Goal: Task Accomplishment & Management: Manage account settings

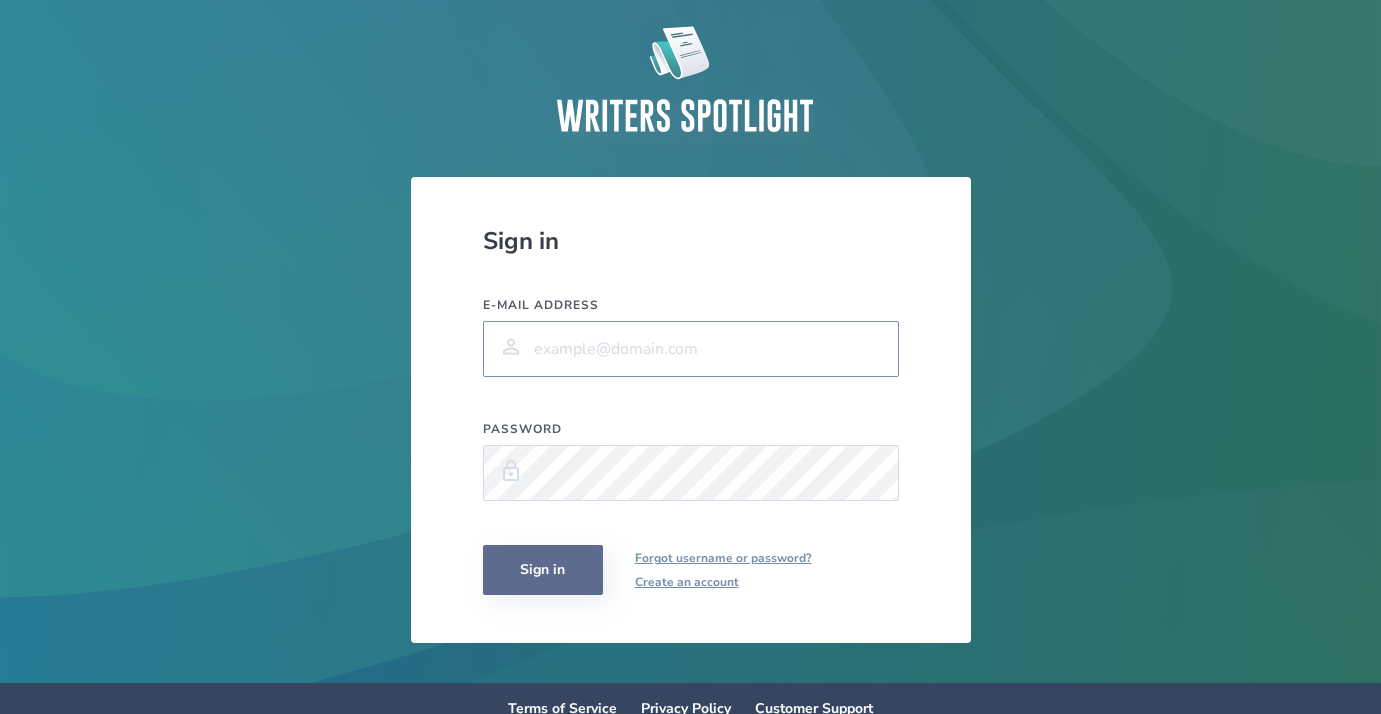
type input "[EMAIL_ADDRESS][DOMAIN_NAME]"
click at [550, 570] on button "Sign in" at bounding box center [543, 570] width 120 height 50
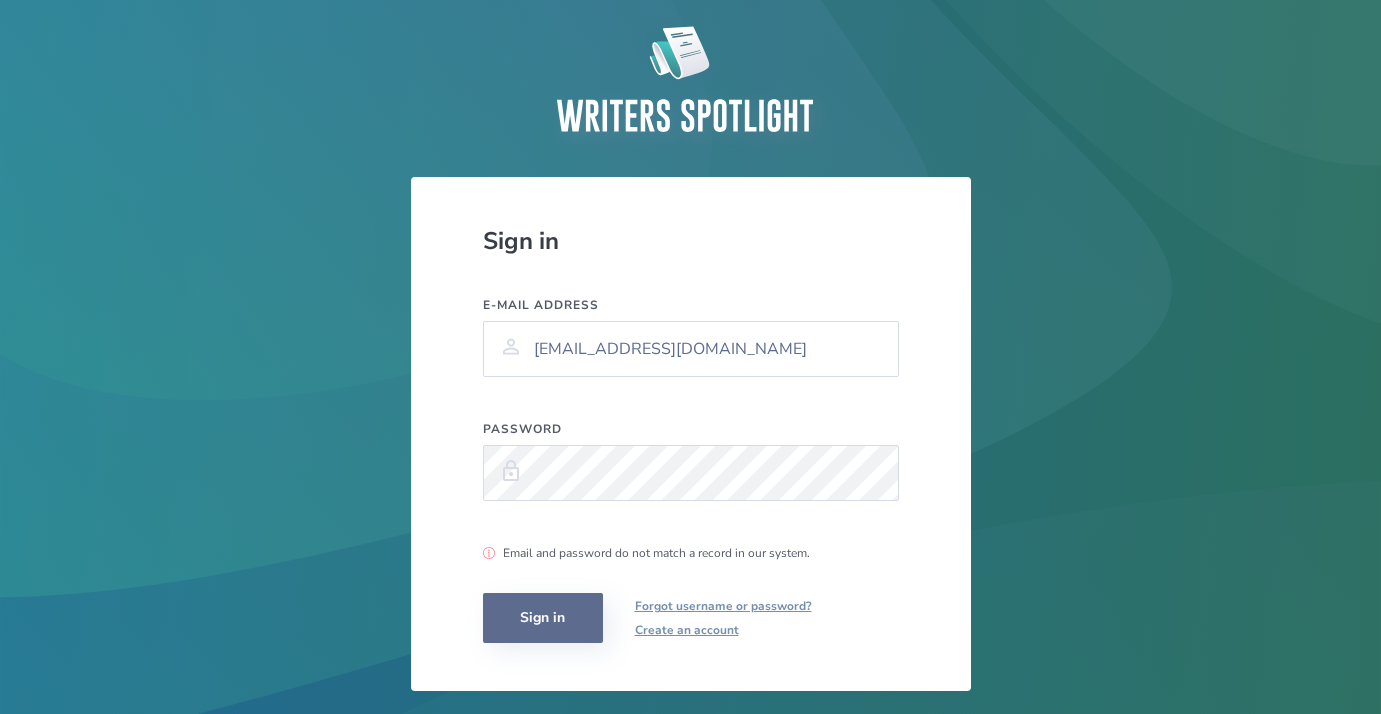
click at [541, 617] on button "Sign in" at bounding box center [543, 618] width 120 height 50
click at [636, 437] on div "Password" at bounding box center [691, 475] width 416 height 108
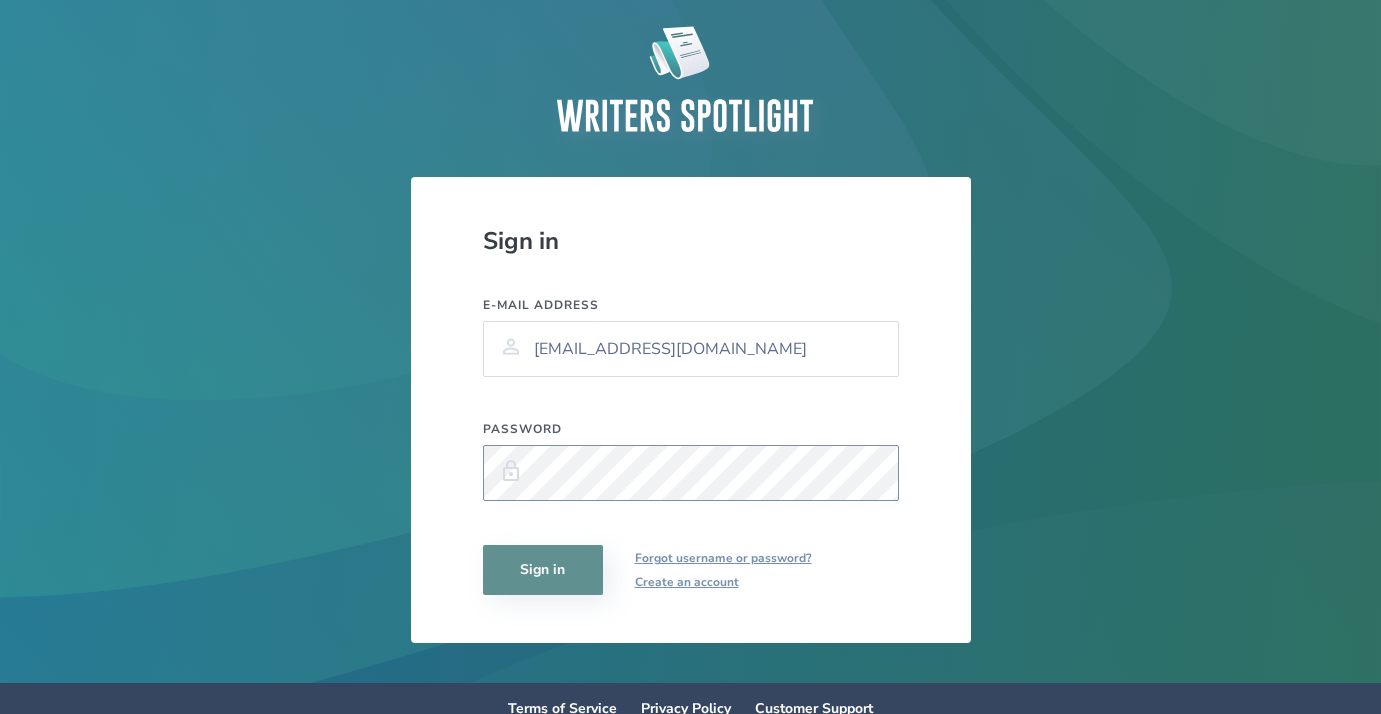
click at [483, 545] on button "Sign in" at bounding box center [543, 570] width 120 height 50
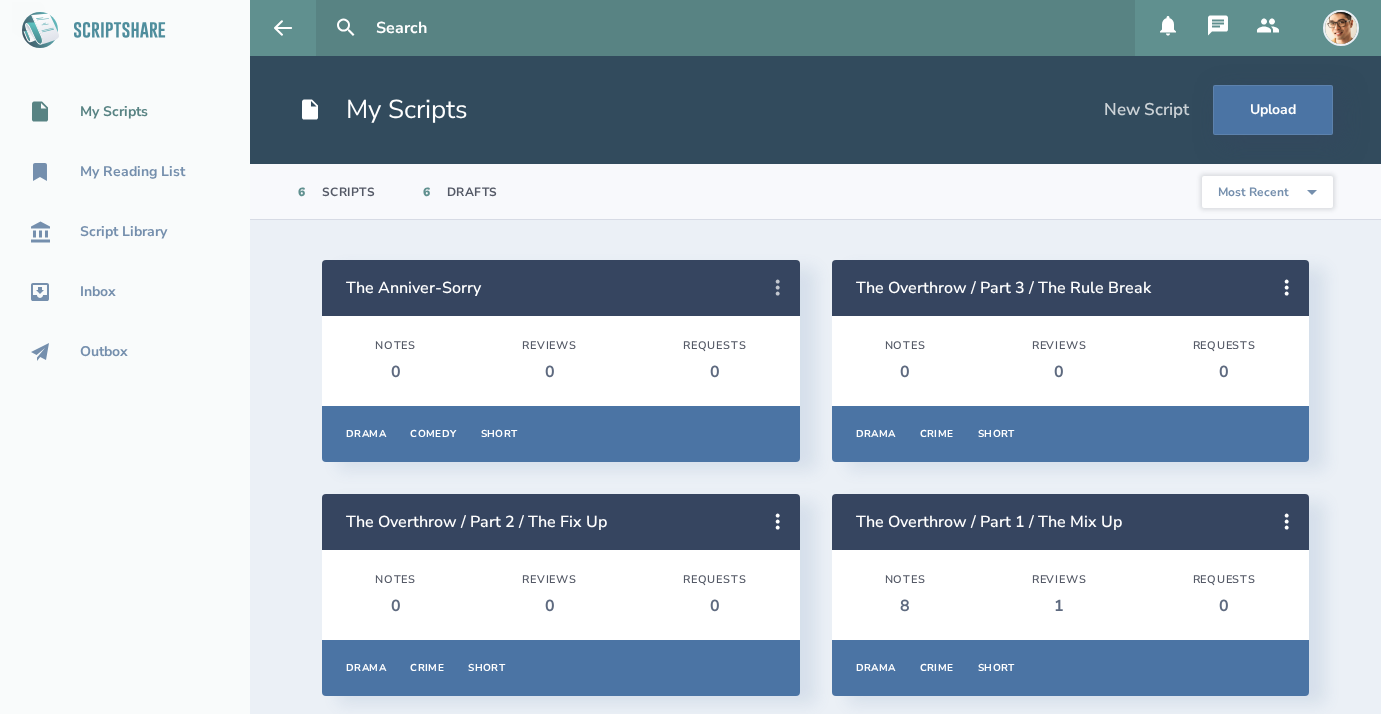
click at [773, 293] on icon at bounding box center [778, 288] width 24 height 24
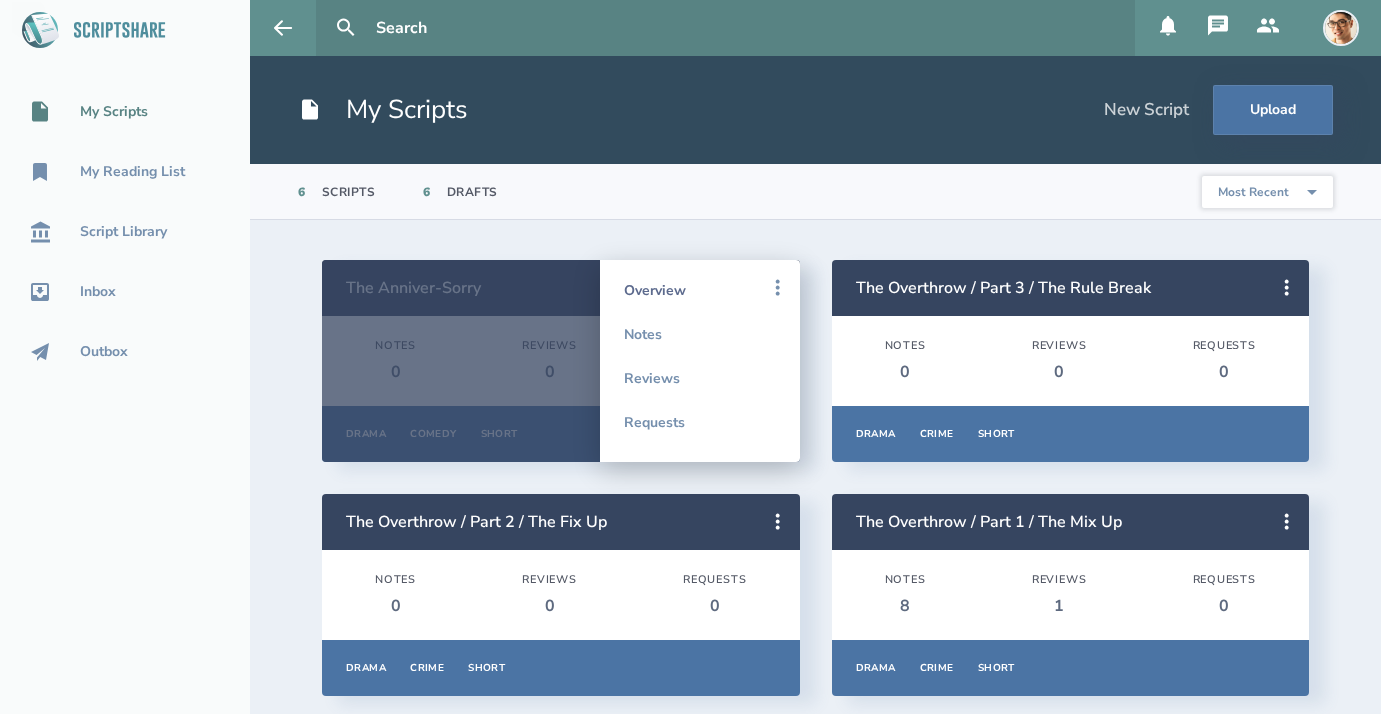
click at [707, 286] on link "Overview" at bounding box center [700, 290] width 152 height 44
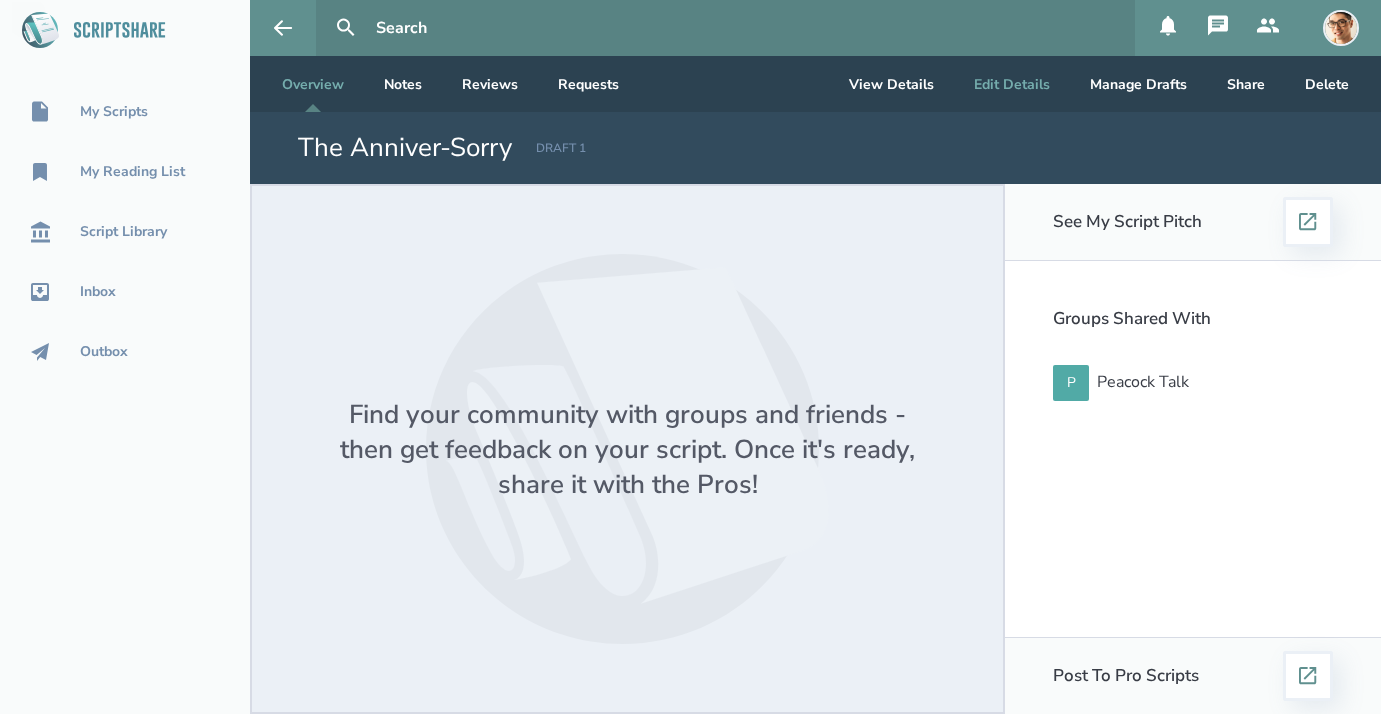
click at [1018, 88] on button "Edit Details" at bounding box center [1012, 84] width 108 height 56
select select "7"
select select "5"
select select "2"
select select "1"
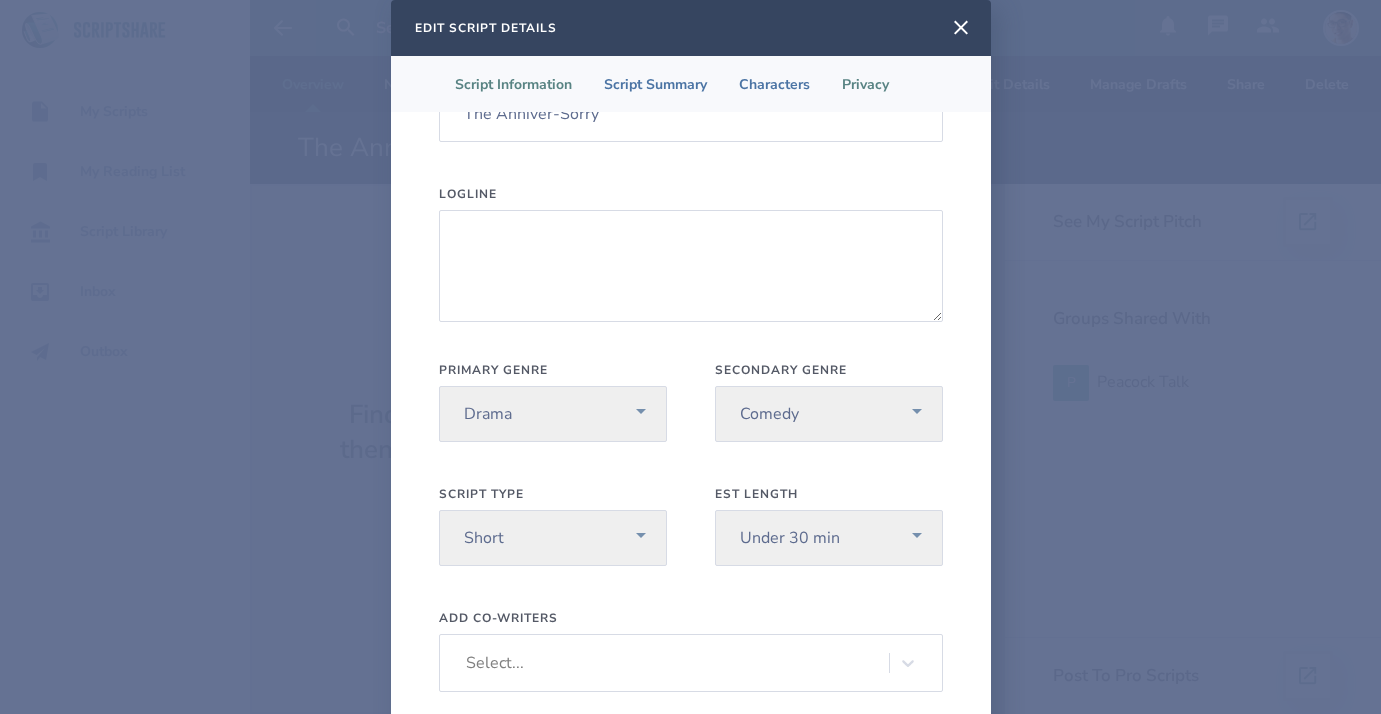
click at [876, 80] on li "Privacy" at bounding box center [865, 84] width 79 height 56
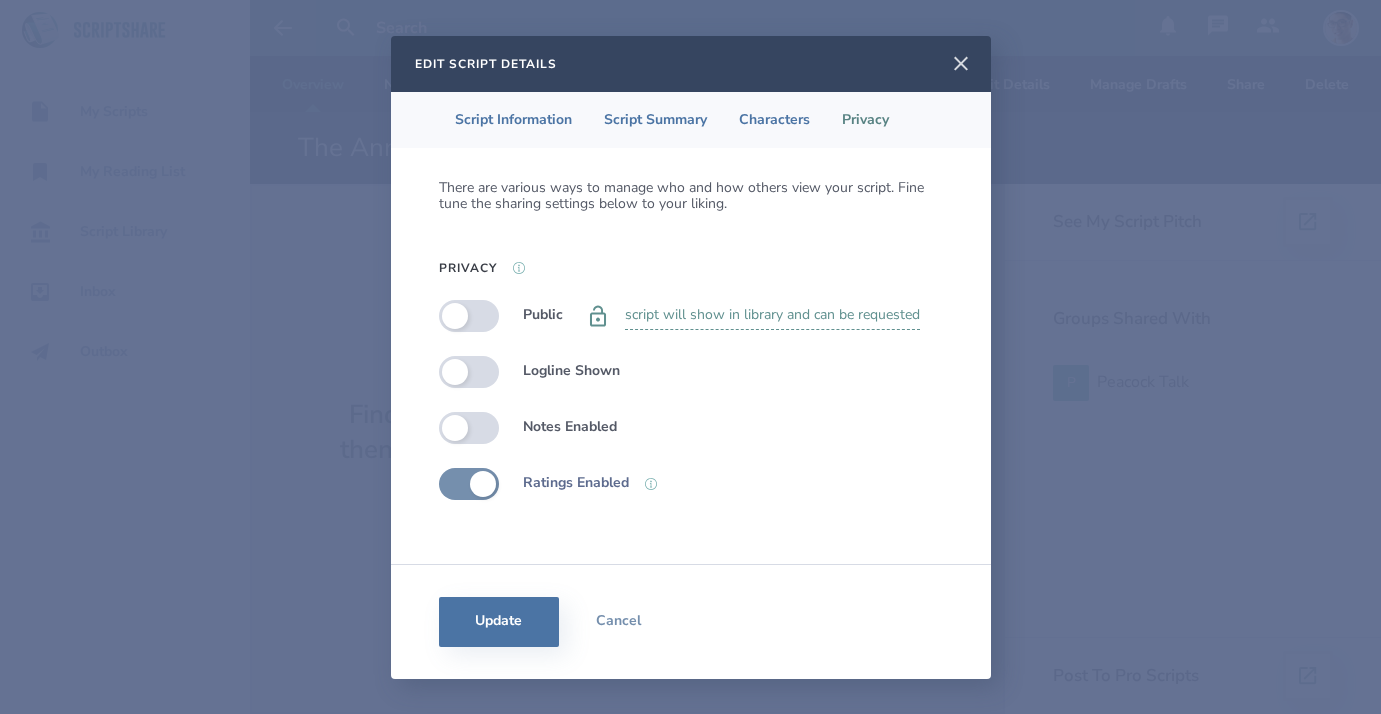
click at [961, 60] on icon at bounding box center [961, 64] width 24 height 24
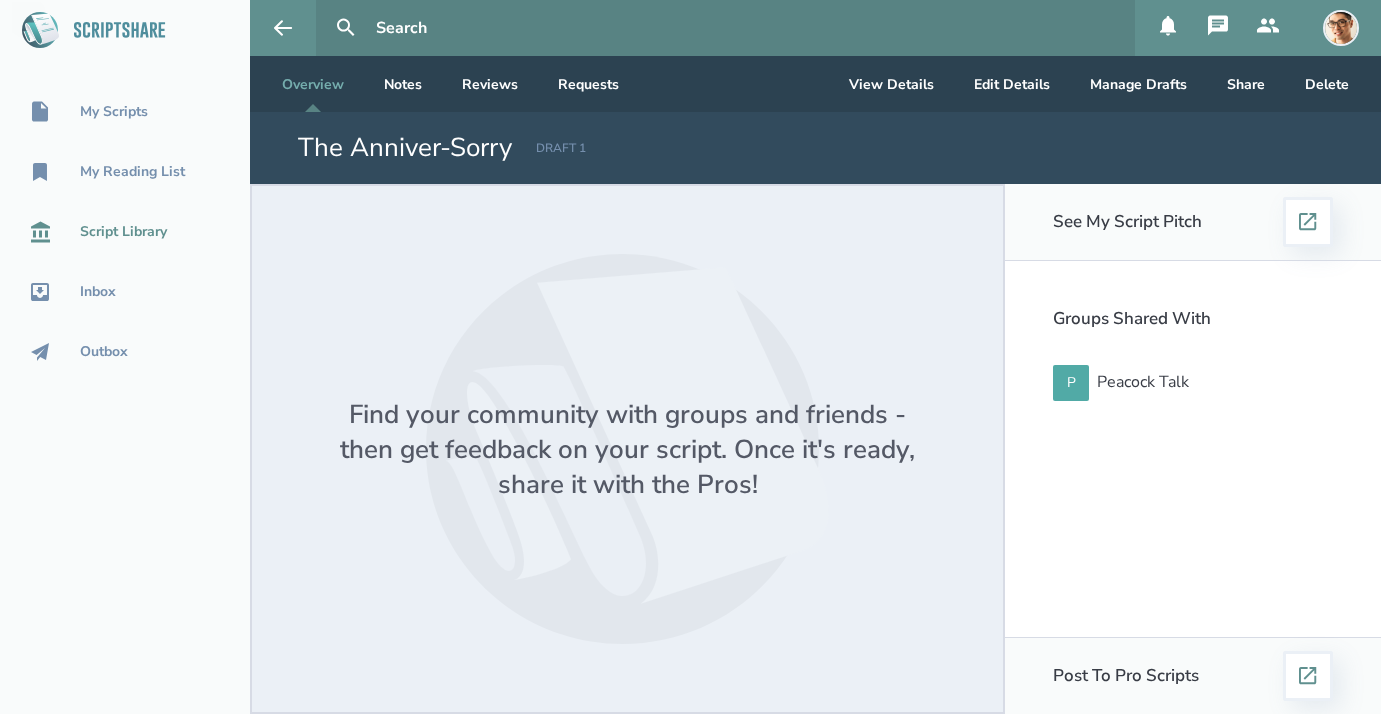
click at [152, 235] on div "Script Library" at bounding box center [123, 232] width 87 height 16
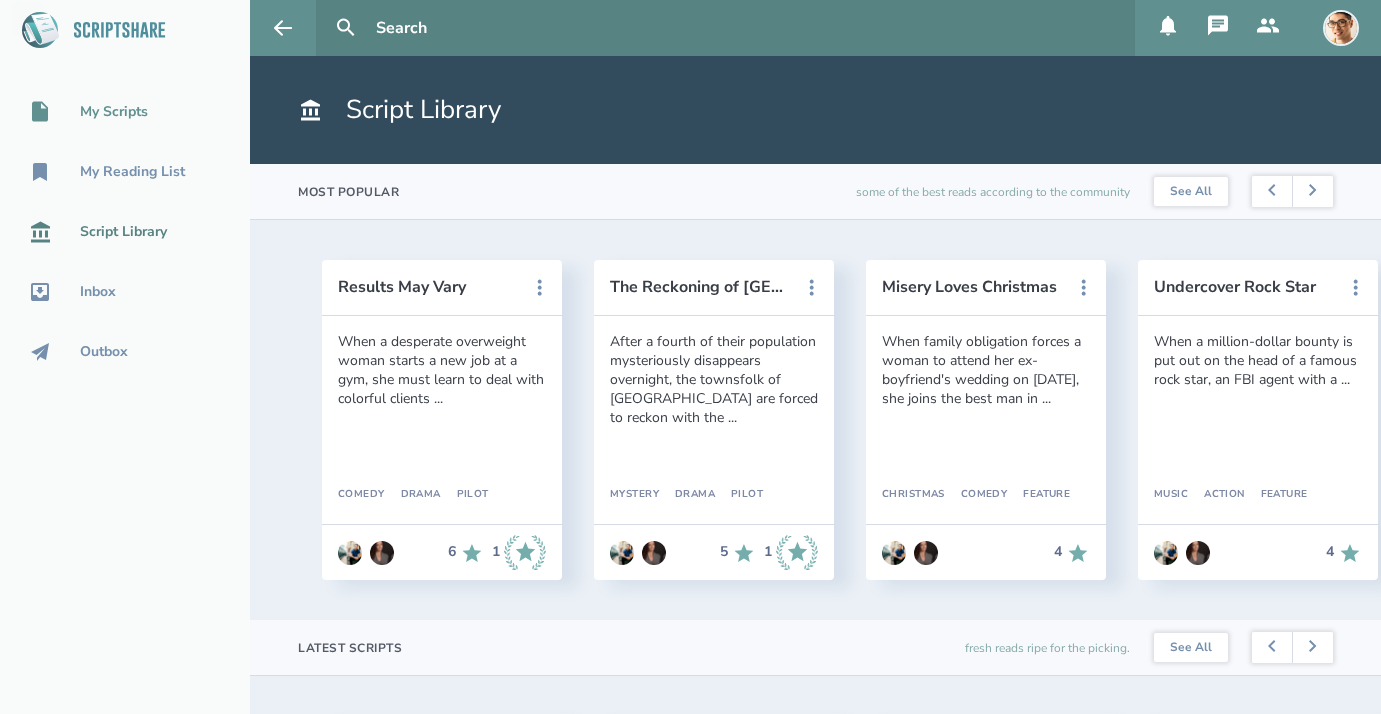
click at [122, 120] on div "My Scripts" at bounding box center [114, 112] width 68 height 16
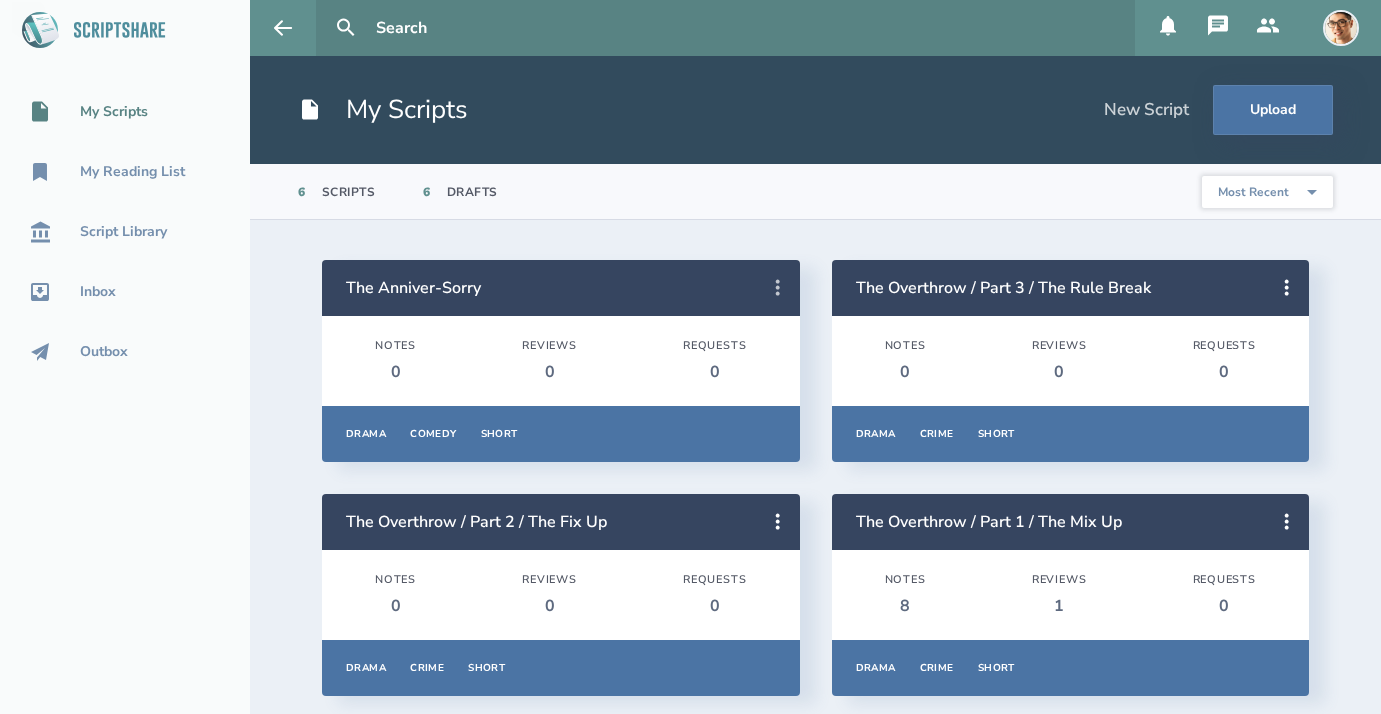
click at [796, 279] on button at bounding box center [778, 288] width 44 height 44
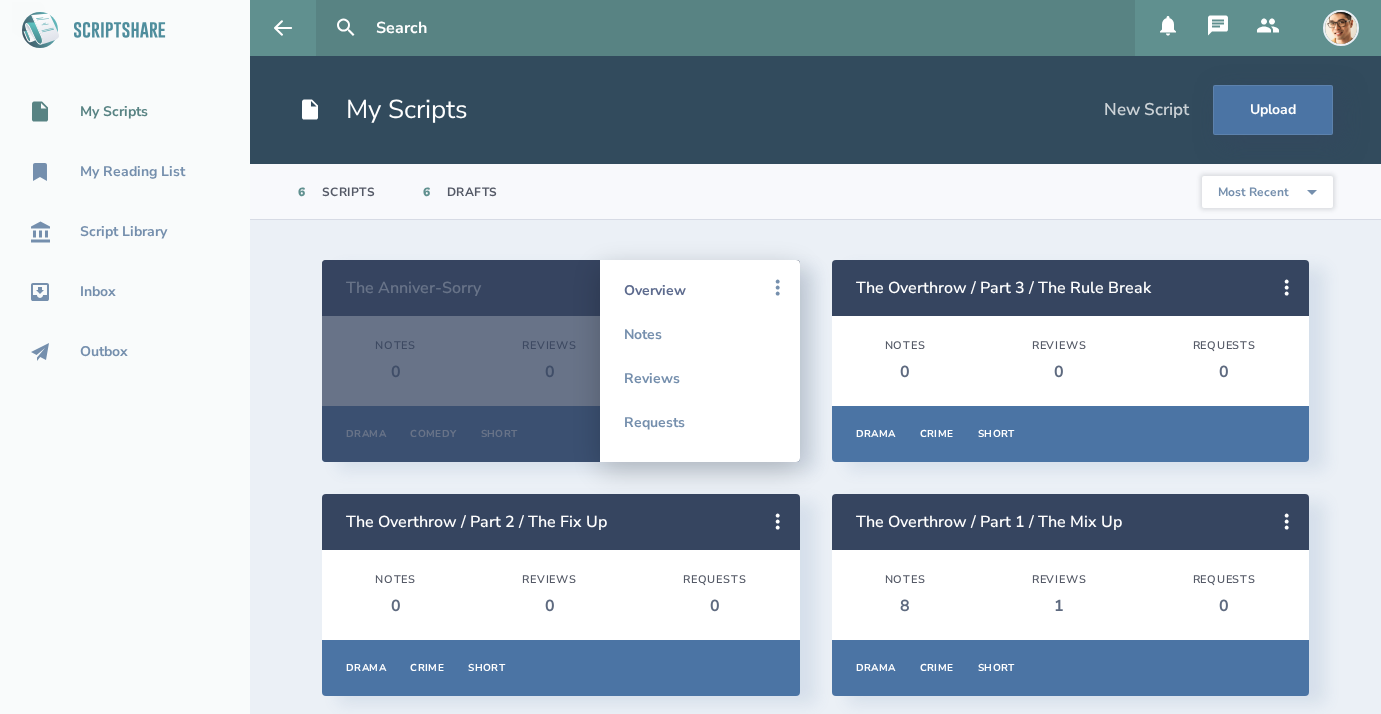
click at [702, 283] on link "Overview" at bounding box center [700, 290] width 152 height 44
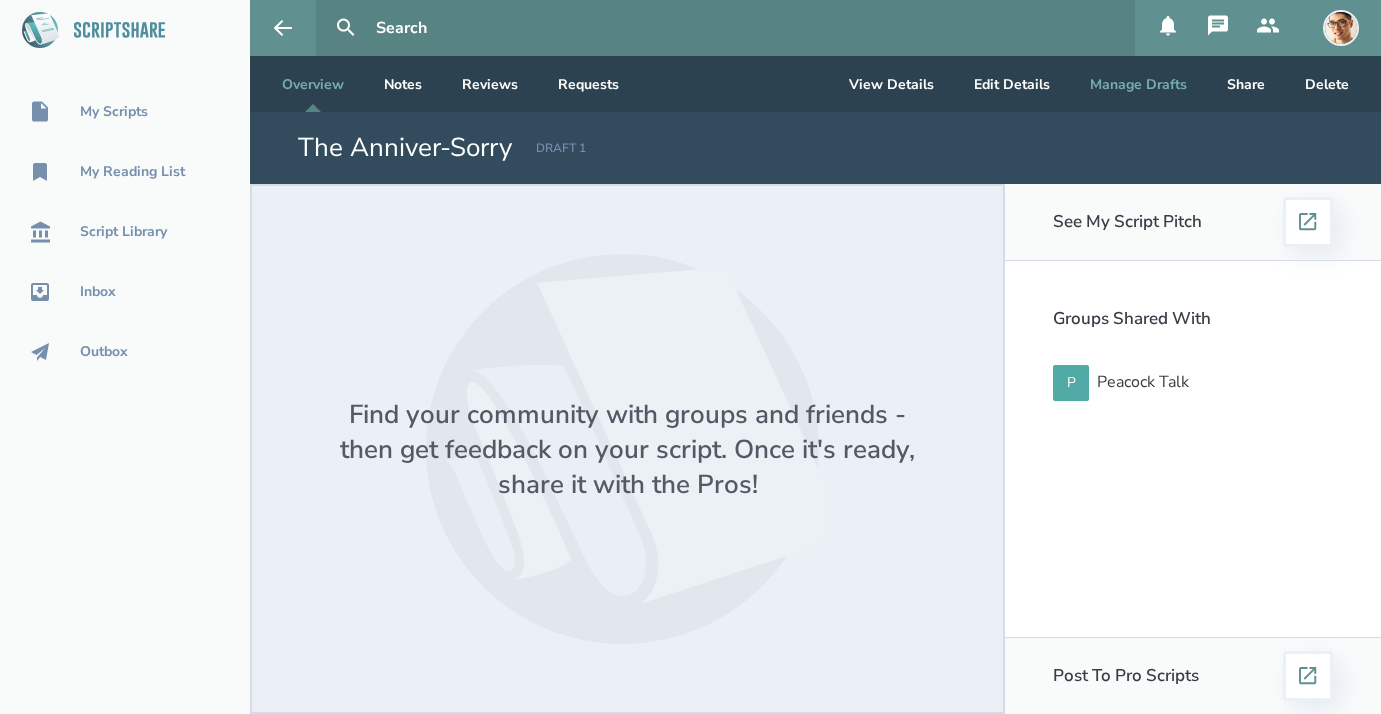
click at [1160, 89] on button "Manage Drafts" at bounding box center [1138, 84] width 129 height 56
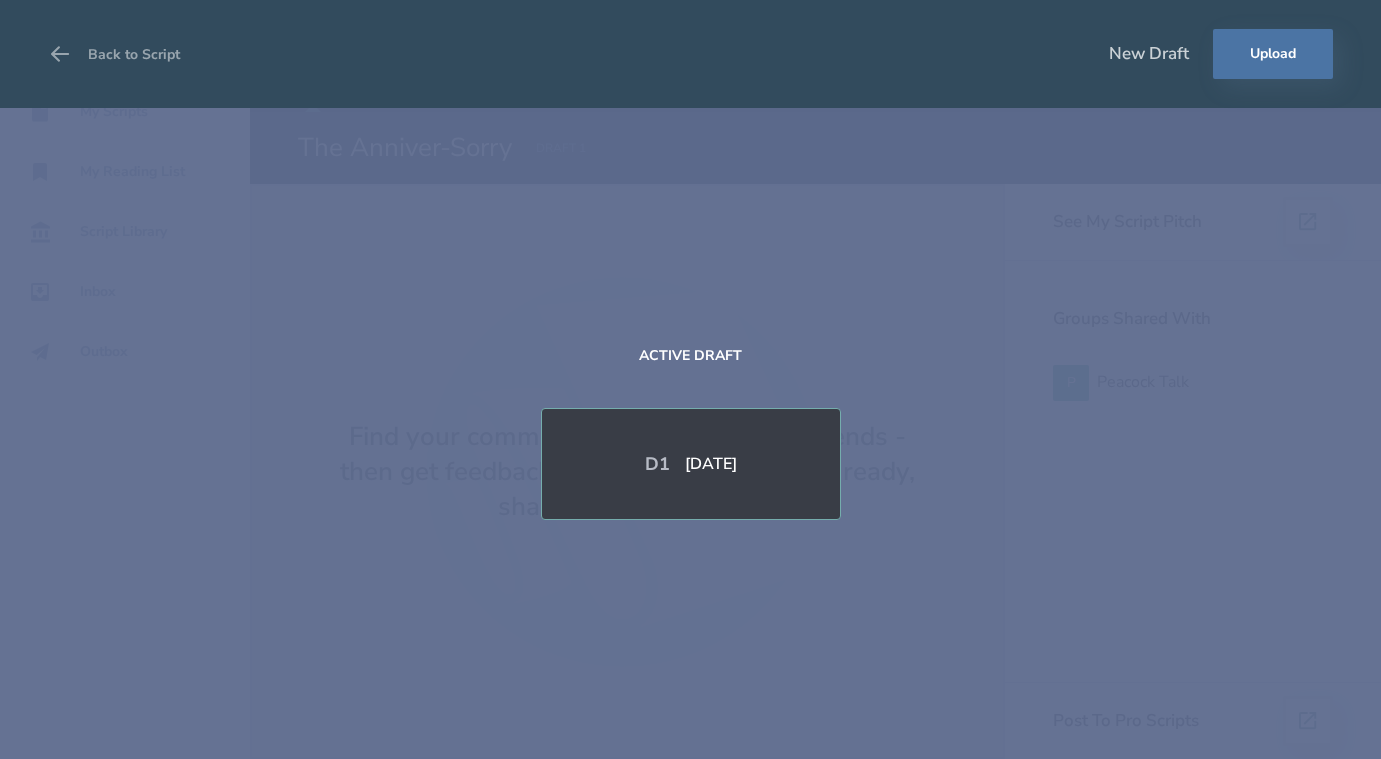
click at [54, 82] on header "Back to Script New Draft Upload" at bounding box center [690, 54] width 1381 height 108
click at [87, 62] on button "Back to Script" at bounding box center [114, 54] width 132 height 56
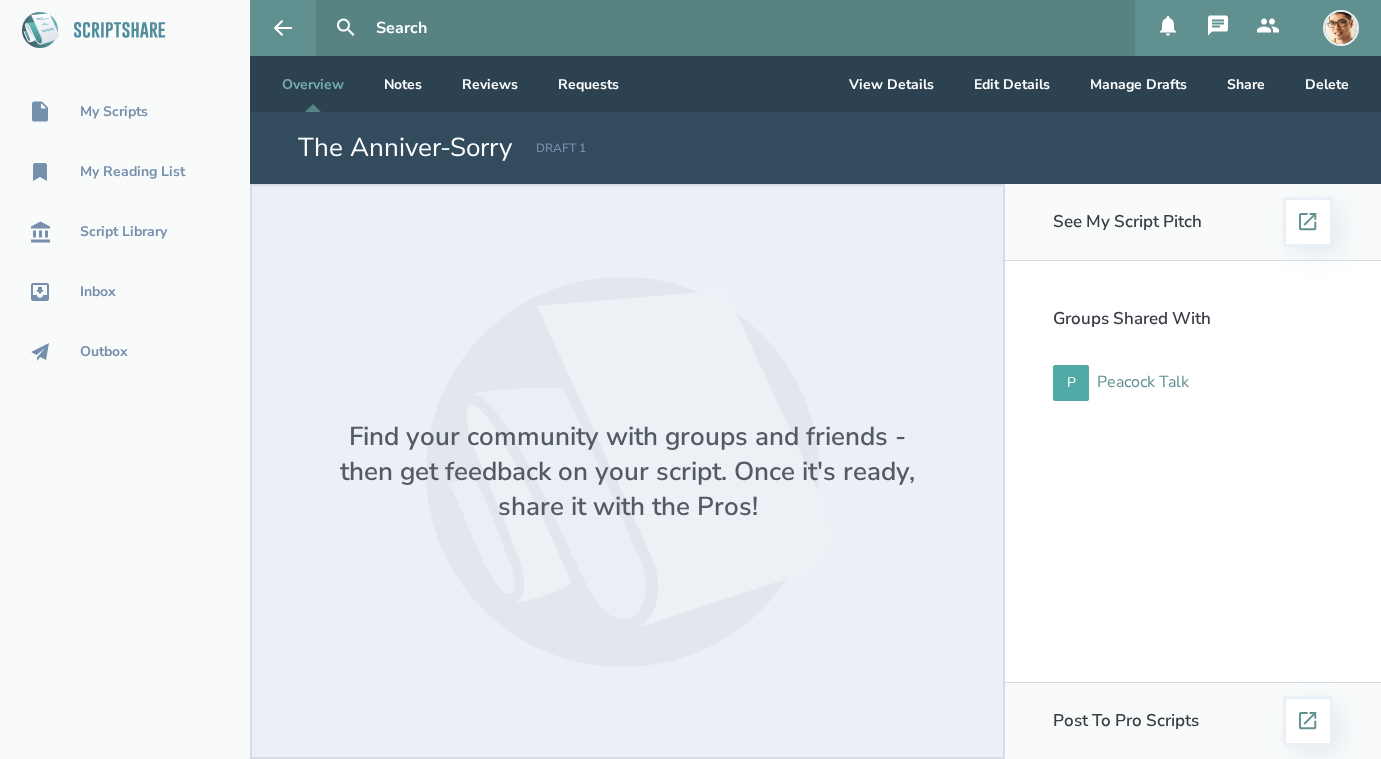
click at [1151, 391] on div "Peacock Talk" at bounding box center [1143, 382] width 92 height 18
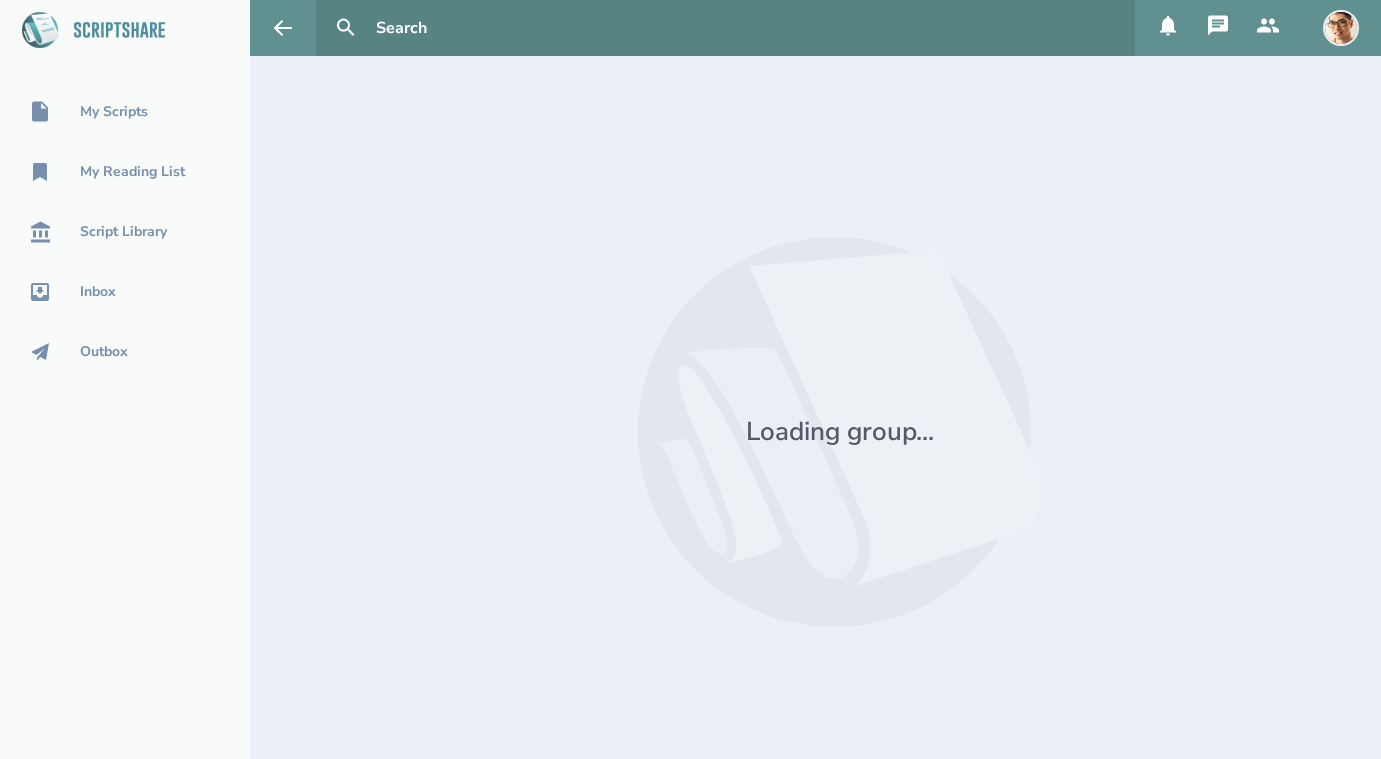
select select "1"
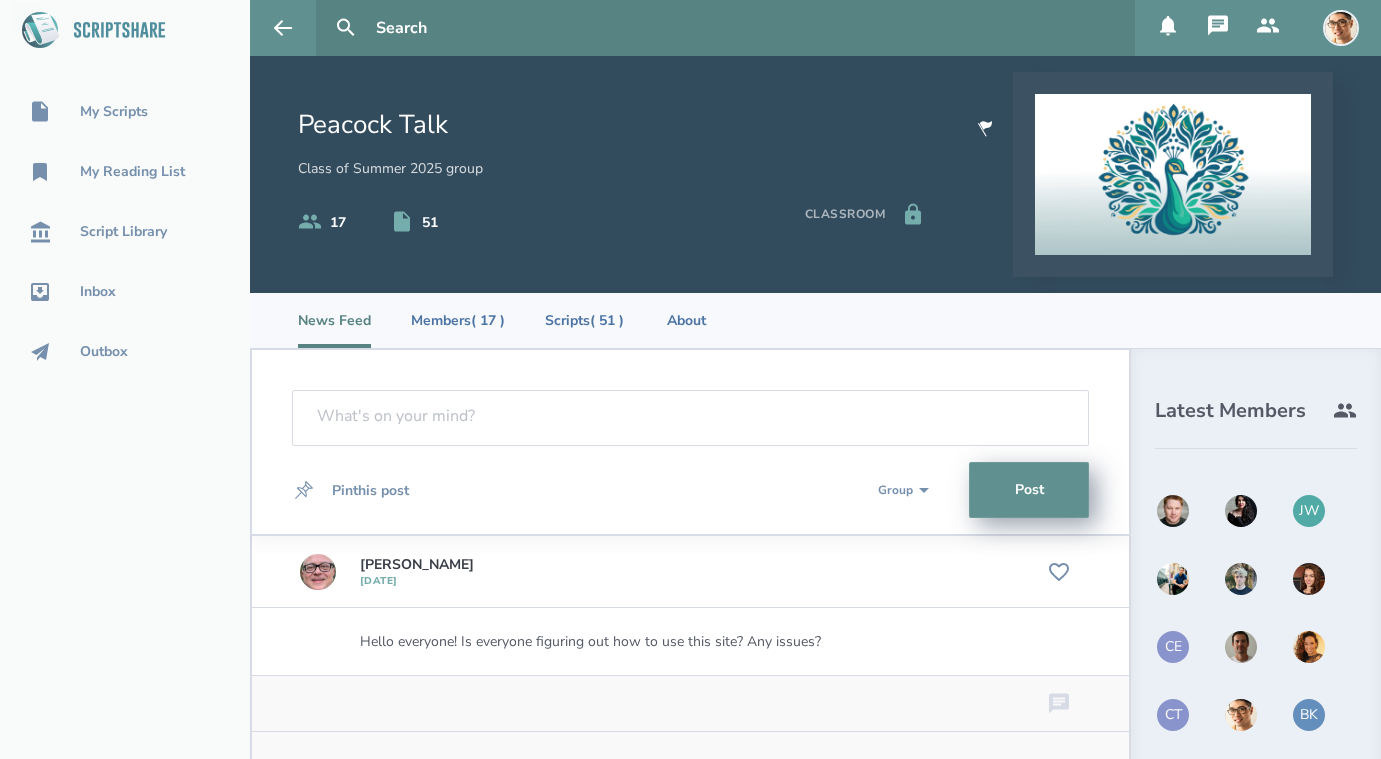
scroll to position [23, 0]
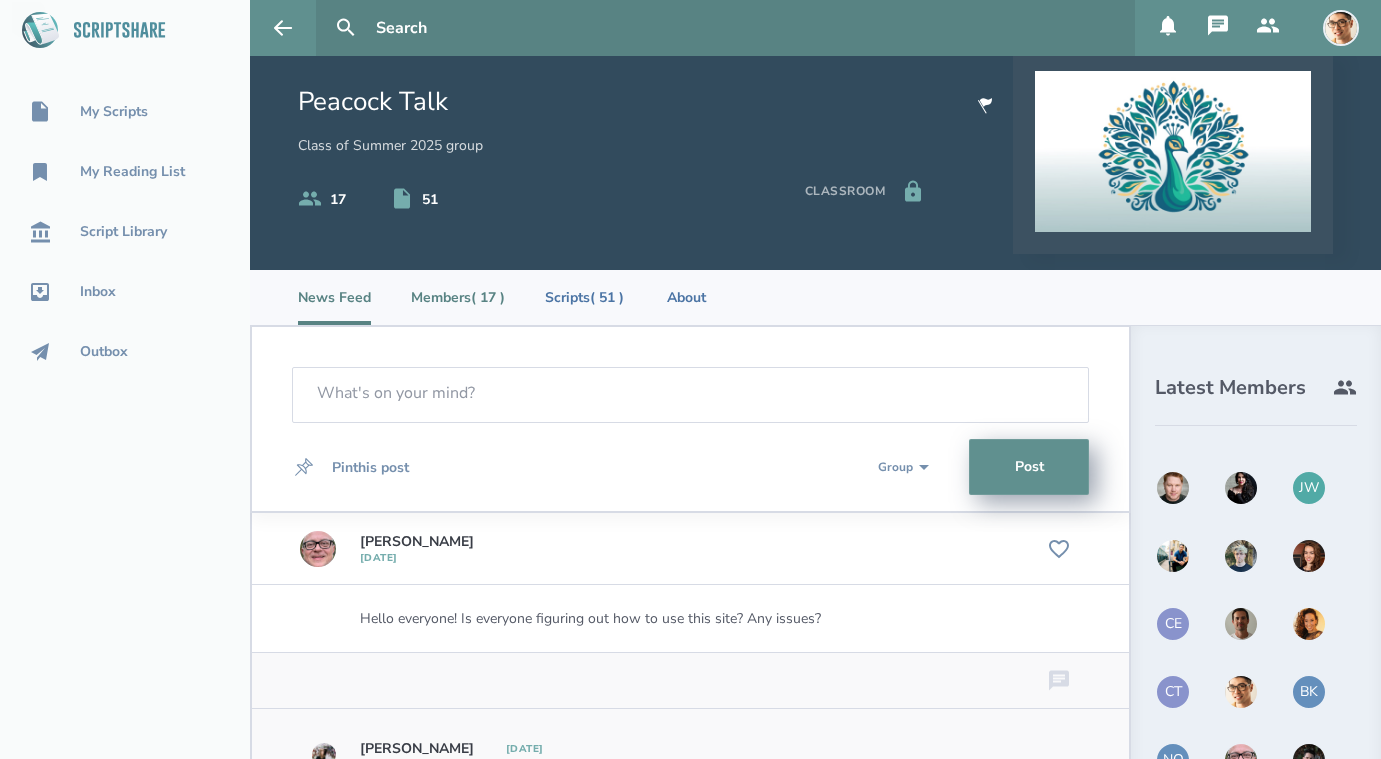
click at [436, 300] on li "Members ( 17 )" at bounding box center [458, 297] width 94 height 55
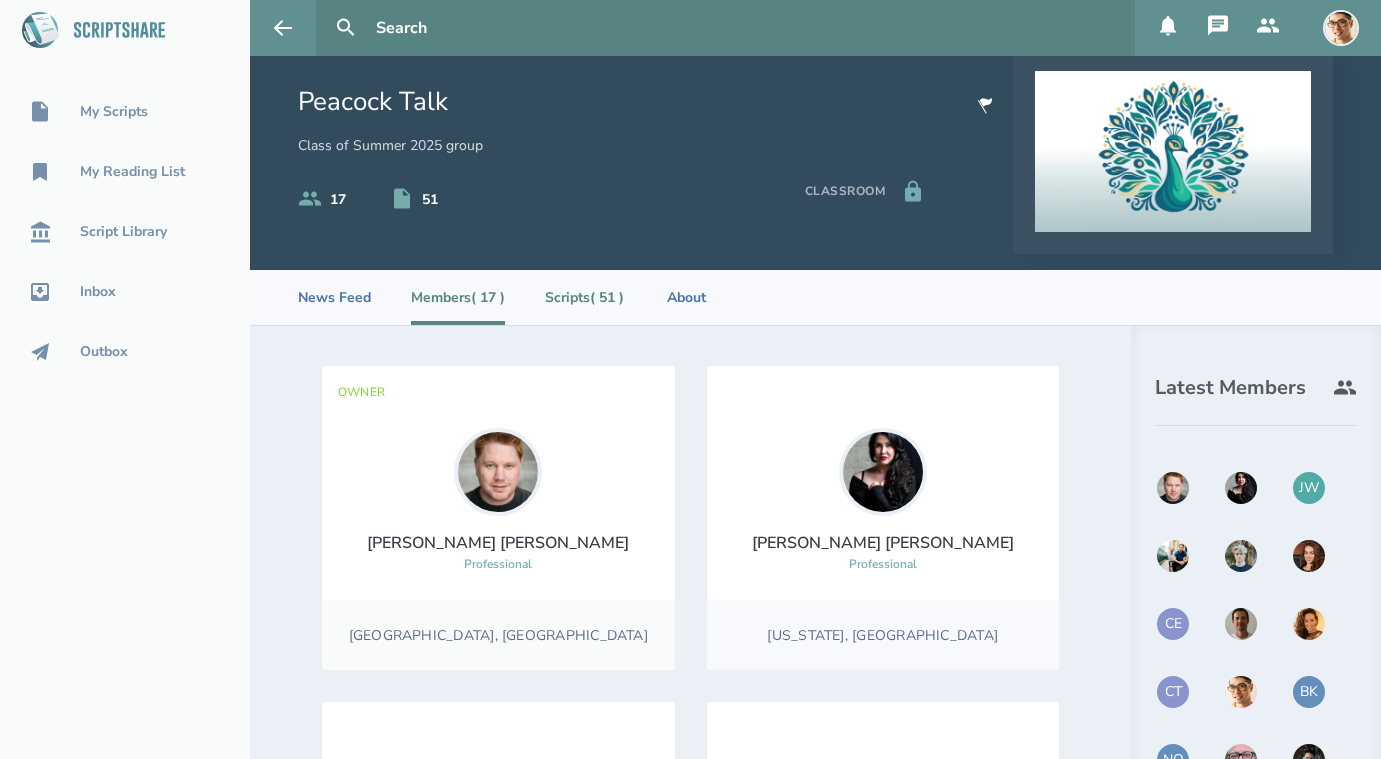
click at [596, 298] on li "Scripts ( 51 )" at bounding box center [584, 297] width 79 height 55
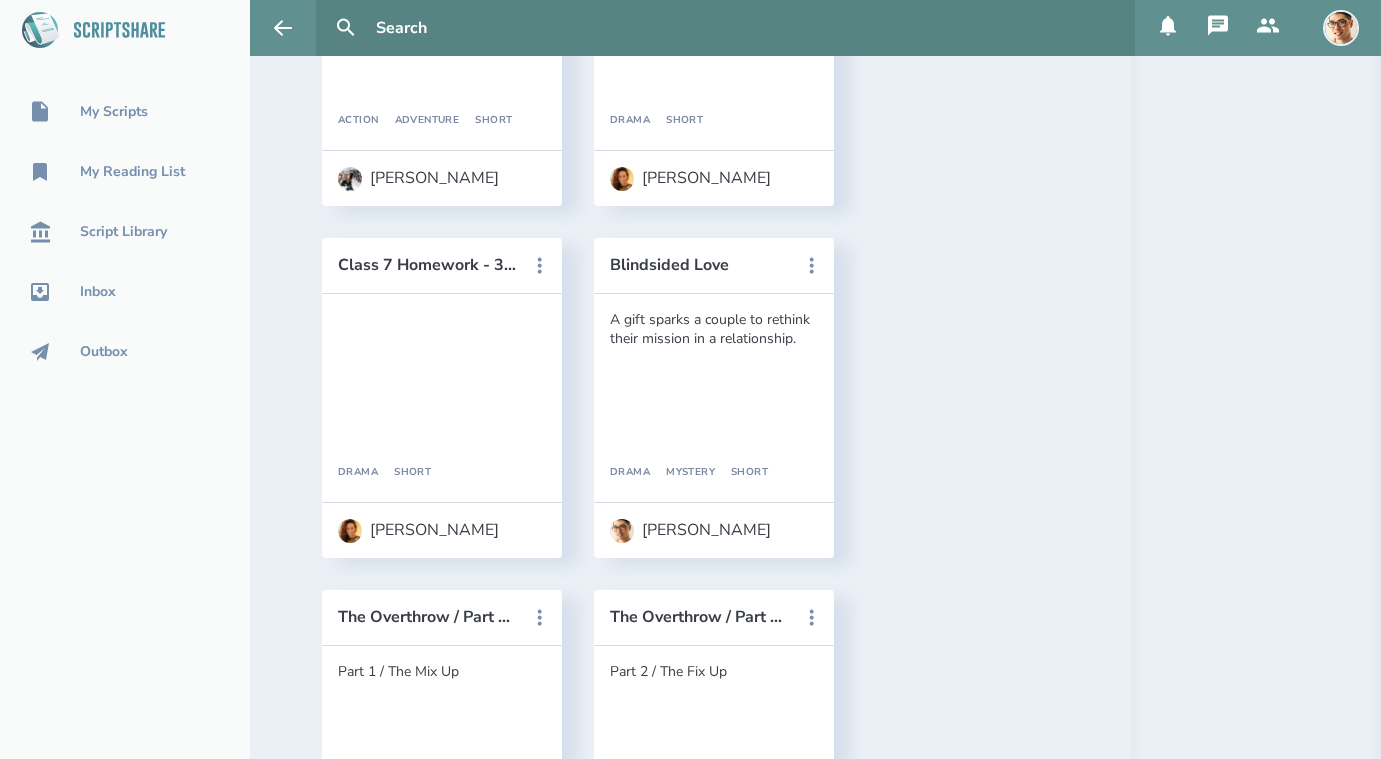
scroll to position [6579, 0]
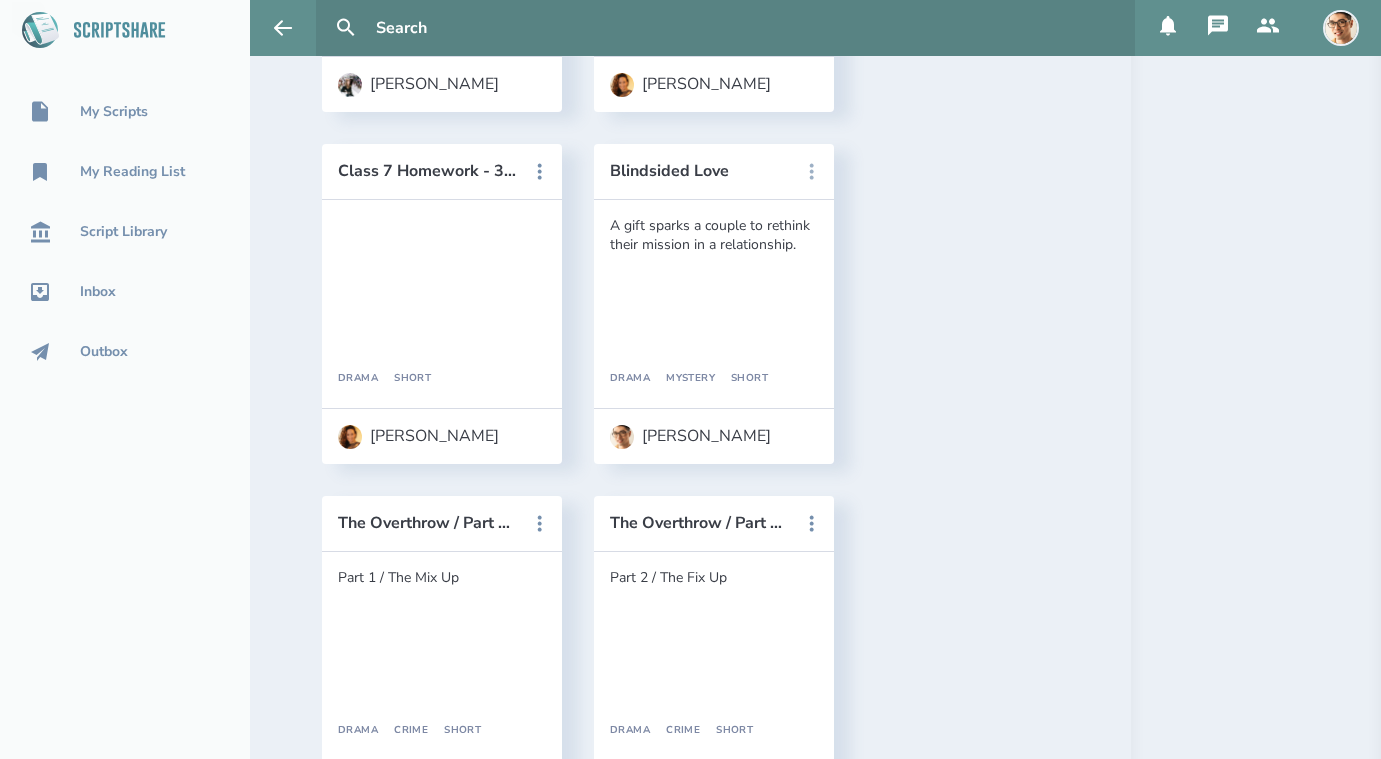
click at [808, 173] on icon at bounding box center [812, 172] width 24 height 24
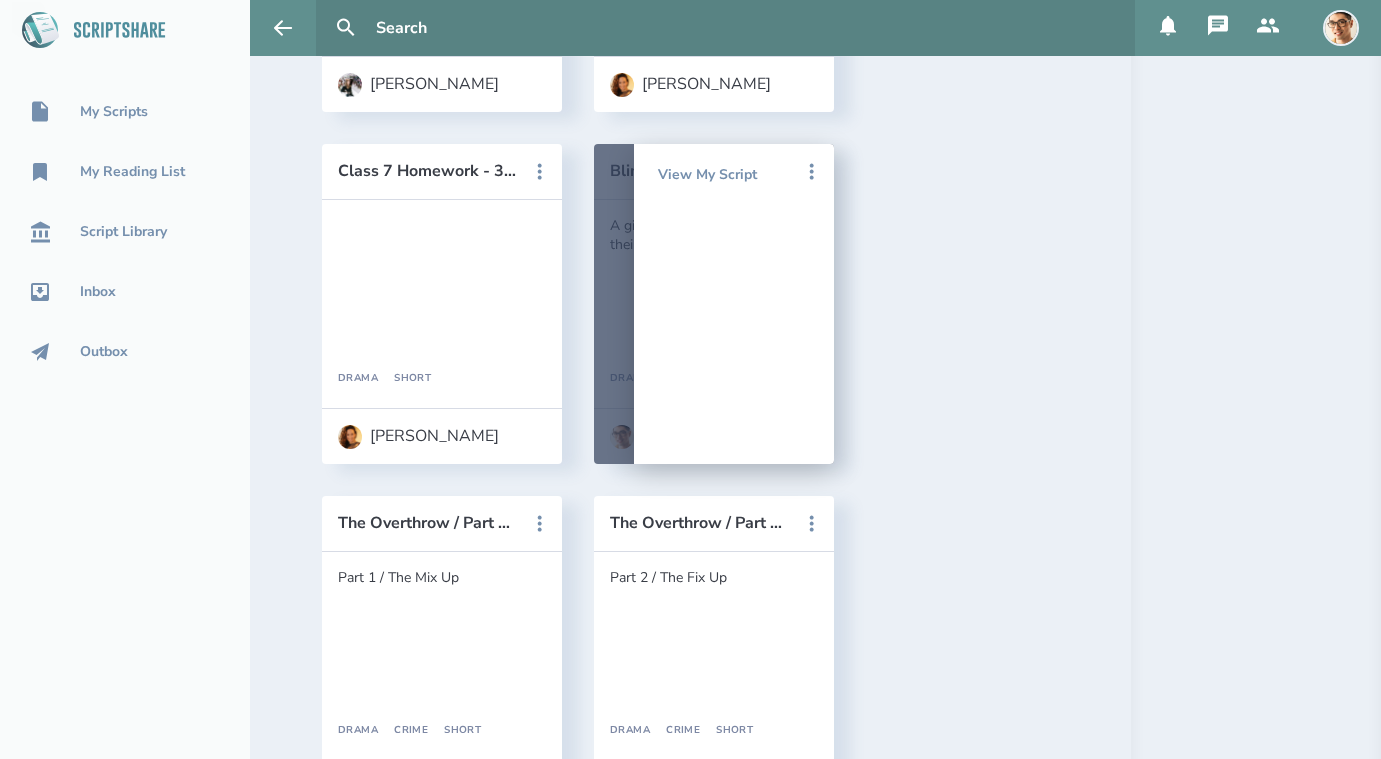
click at [1254, 25] on button at bounding box center [1268, 28] width 50 height 56
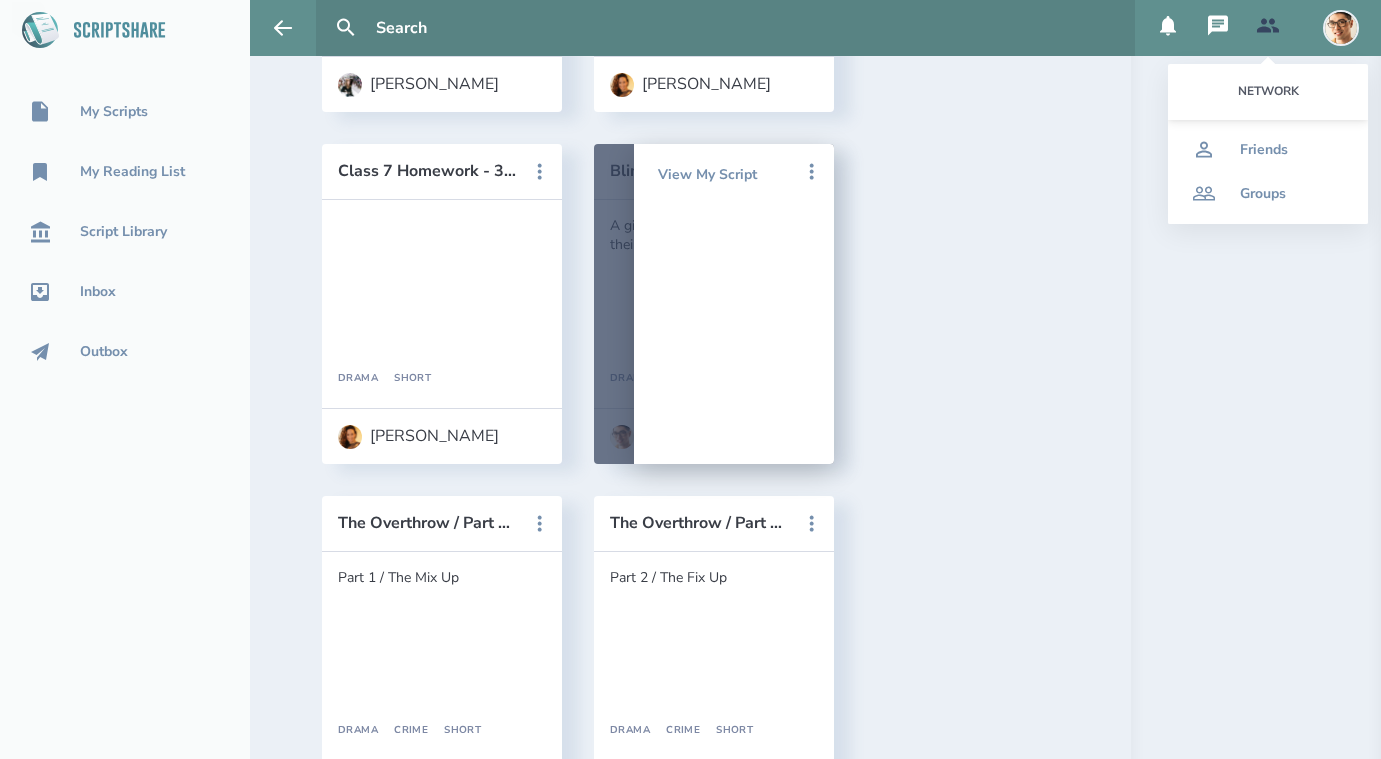
click at [1219, 19] on icon at bounding box center [1218, 26] width 24 height 24
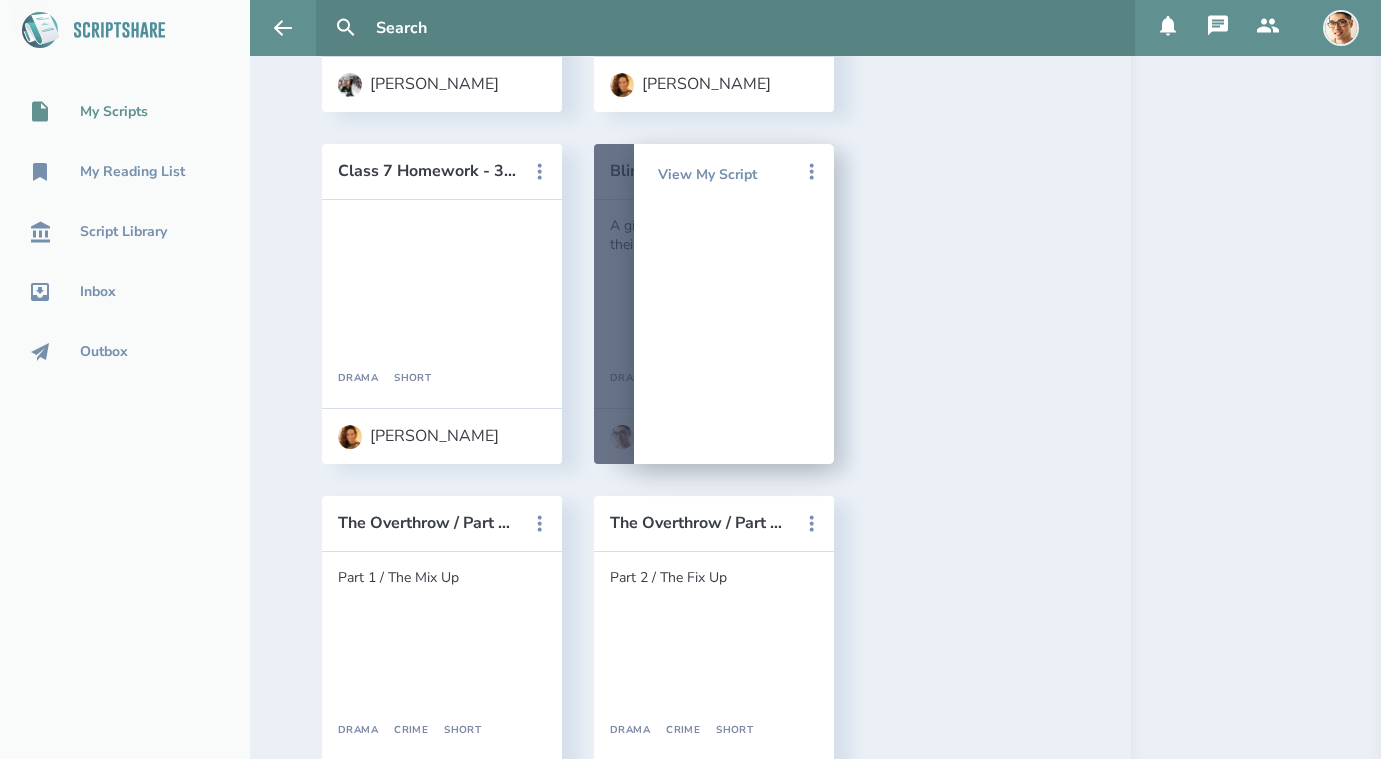
click at [107, 117] on div "My Scripts" at bounding box center [114, 112] width 68 height 16
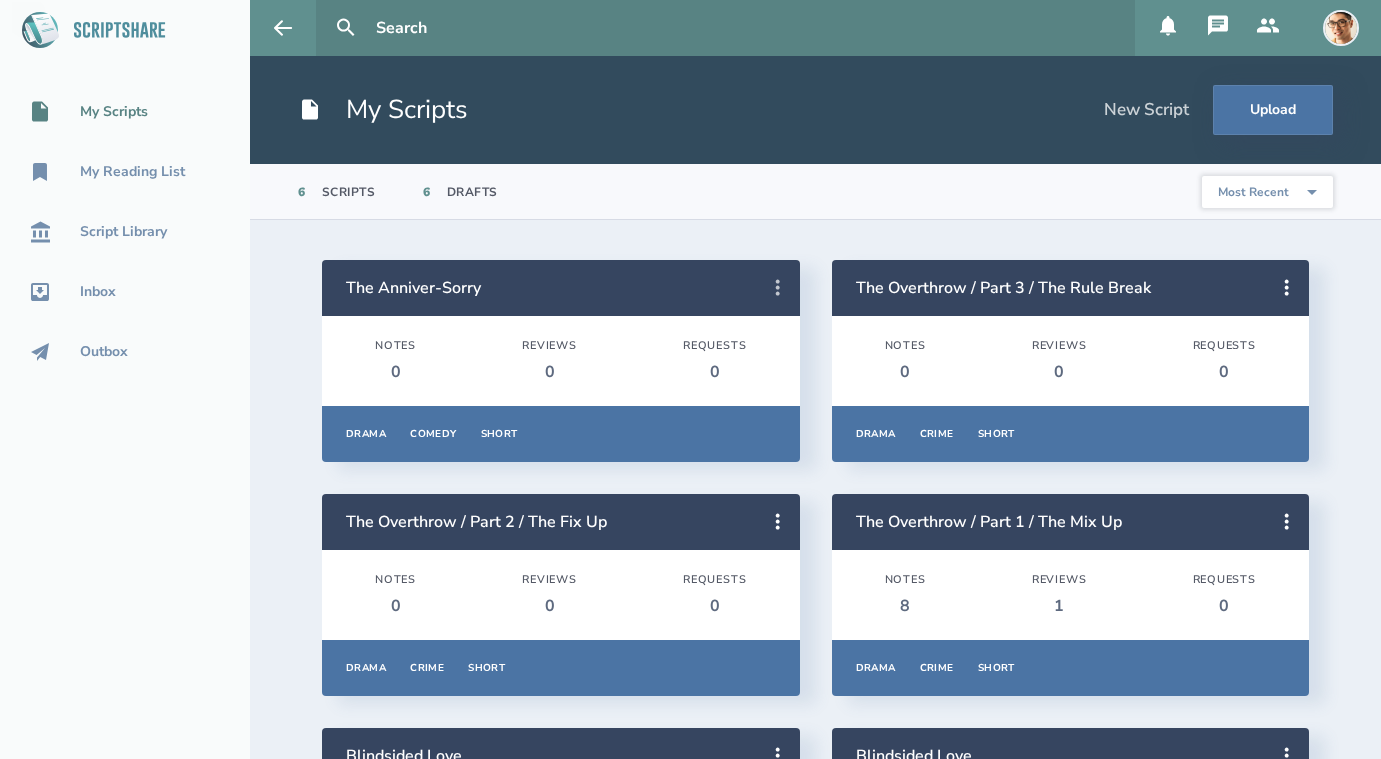
click at [784, 290] on icon at bounding box center [778, 288] width 24 height 24
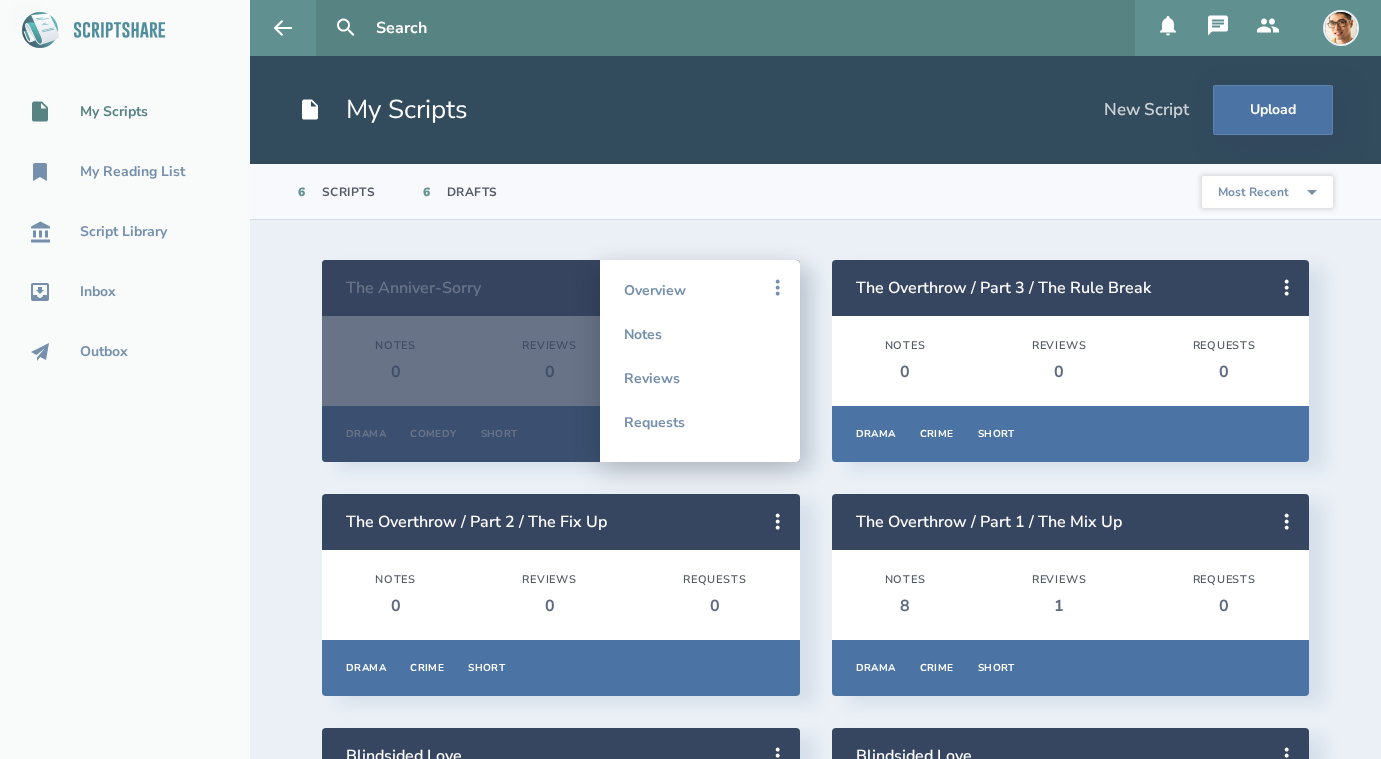
click at [768, 219] on section "6 Scripts 6 Drafts Most Recent Title Primary Genre Type Most Popular" at bounding box center [815, 192] width 1131 height 56
click at [285, 21] on icon at bounding box center [283, 28] width 24 height 24
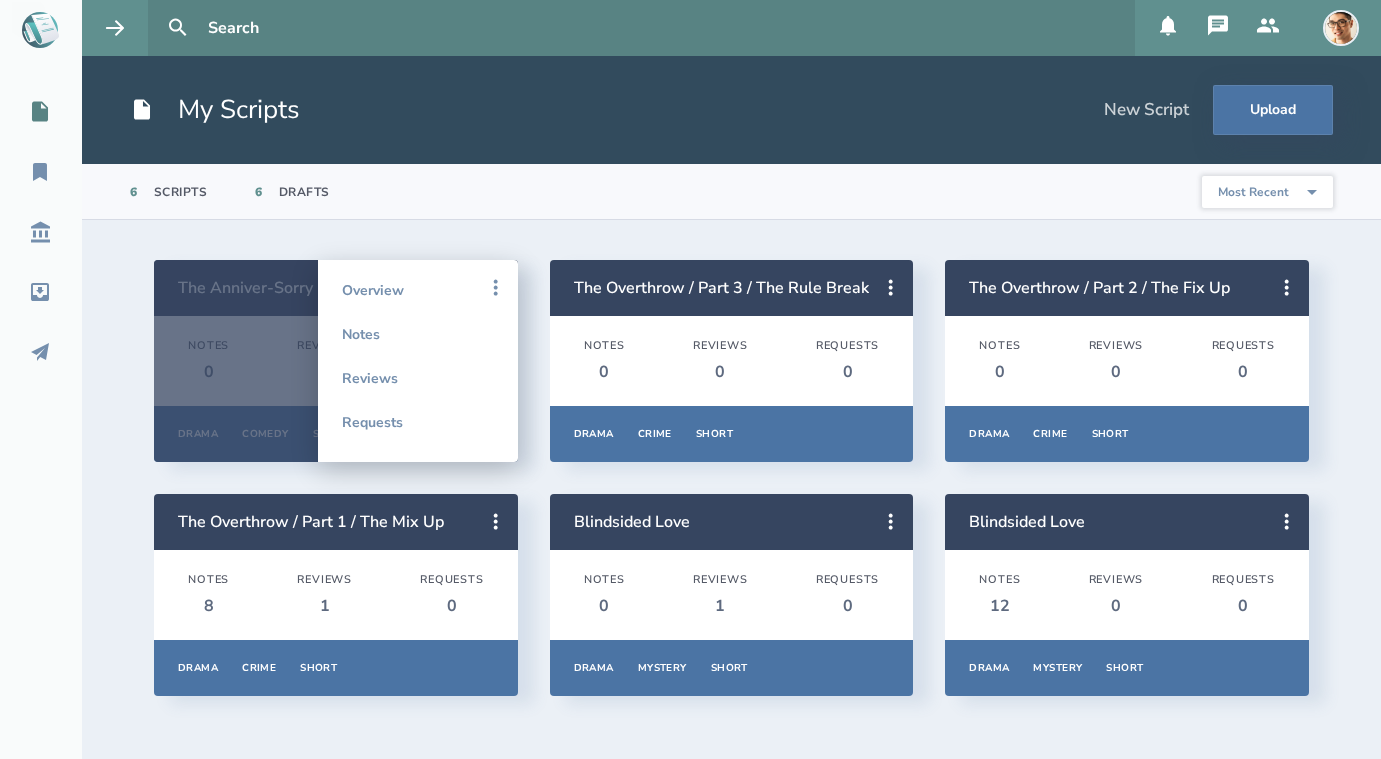
click at [1272, 26] on icon at bounding box center [1268, 25] width 22 height 14
click at [913, 75] on header "My Scripts New Script Upload" at bounding box center [731, 110] width 1299 height 108
click at [37, 171] on icon at bounding box center [40, 172] width 14 height 18
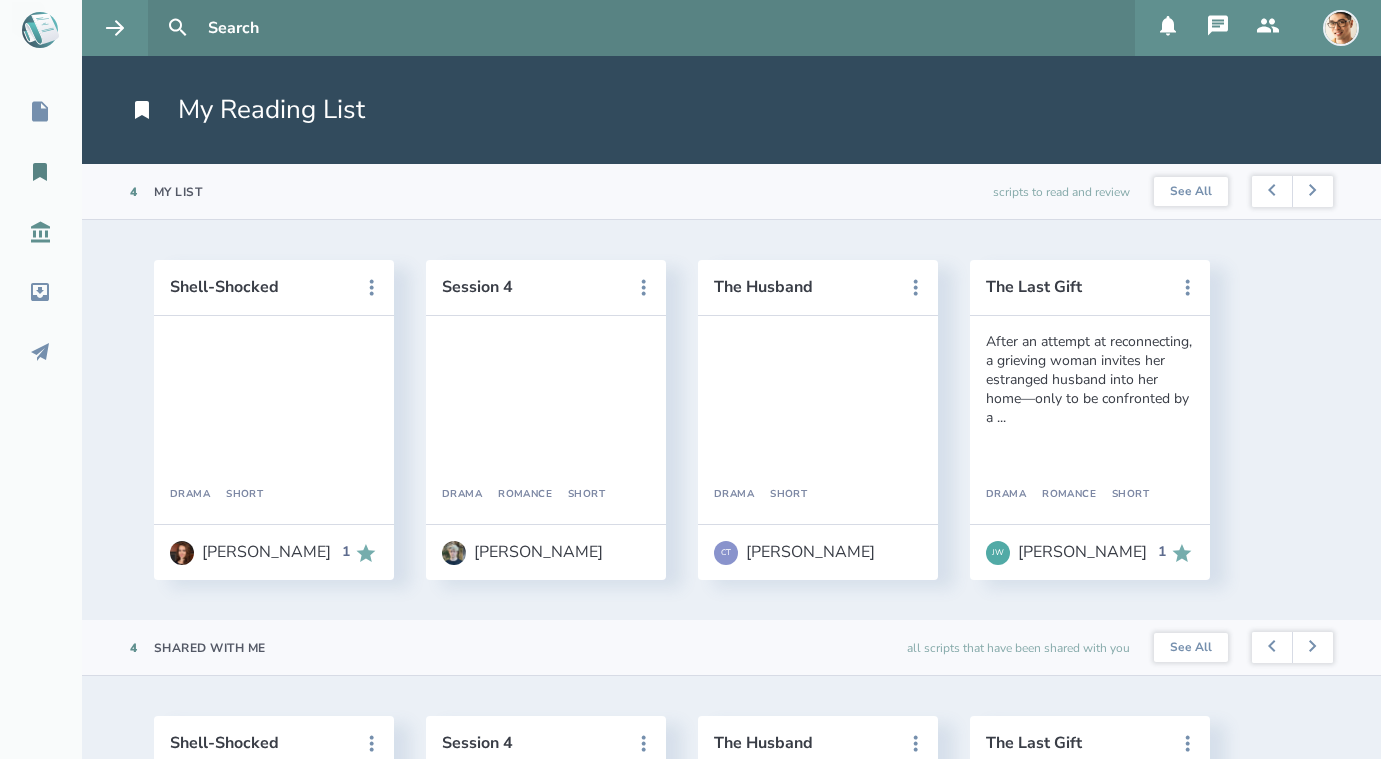
click at [43, 244] on link "Script Library" at bounding box center [41, 232] width 82 height 44
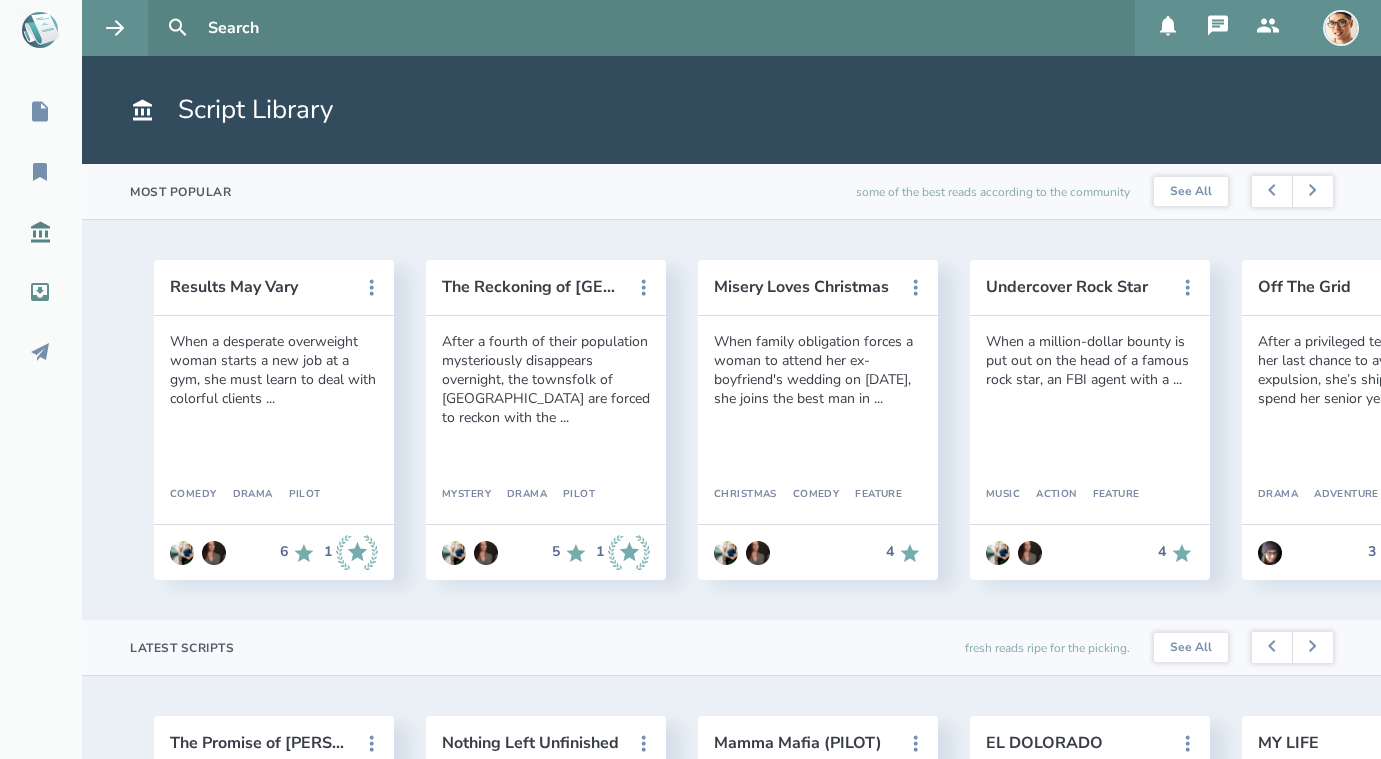
click at [39, 297] on icon at bounding box center [40, 292] width 24 height 24
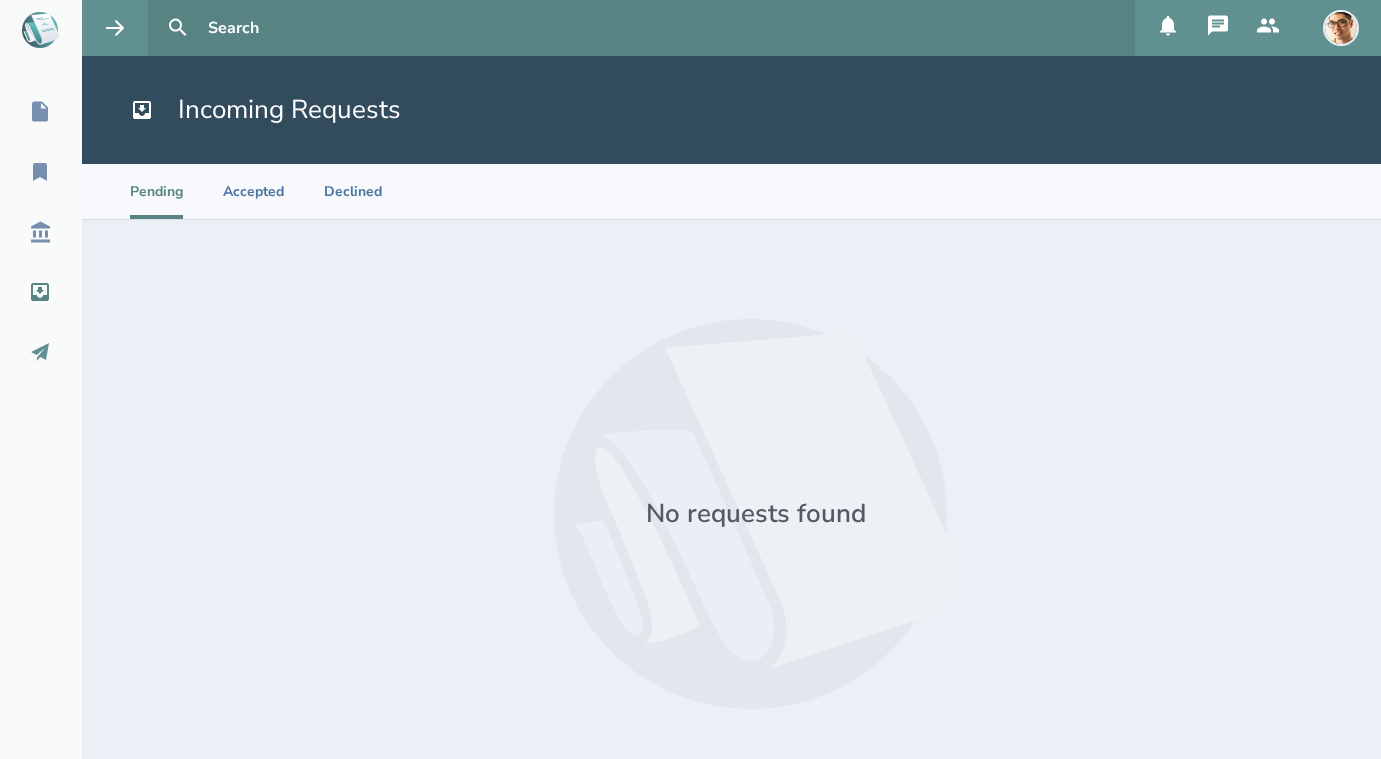
click at [42, 348] on icon at bounding box center [40, 352] width 18 height 18
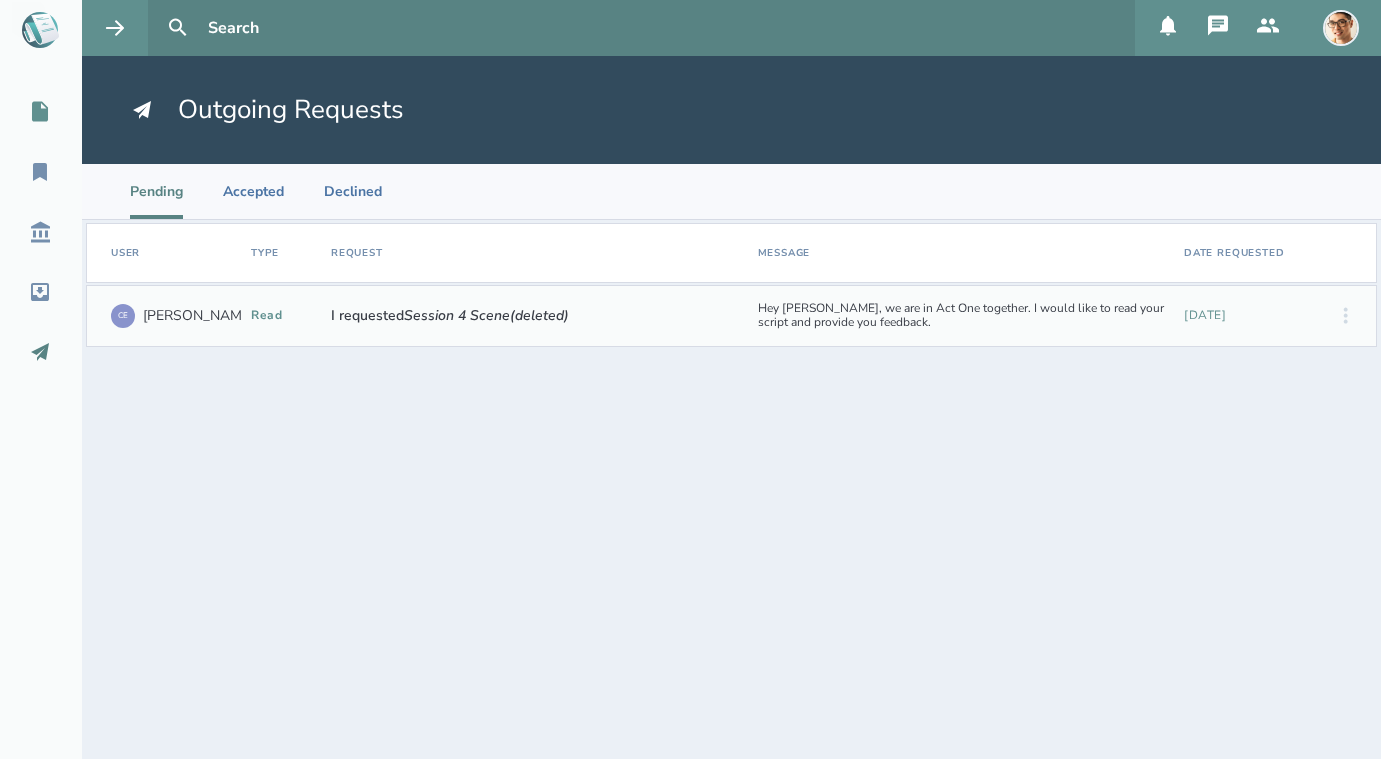
click at [41, 108] on icon at bounding box center [40, 112] width 24 height 24
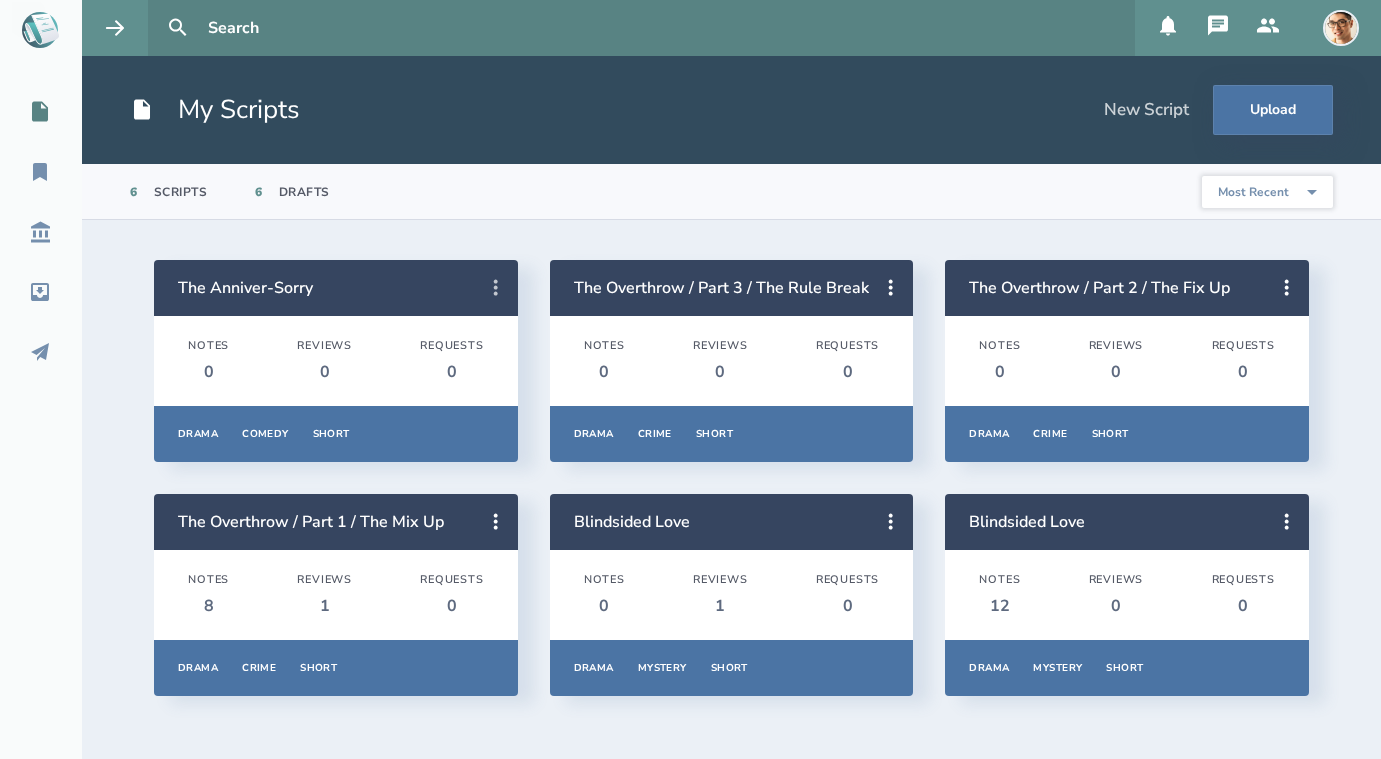
click at [495, 278] on icon at bounding box center [496, 288] width 24 height 24
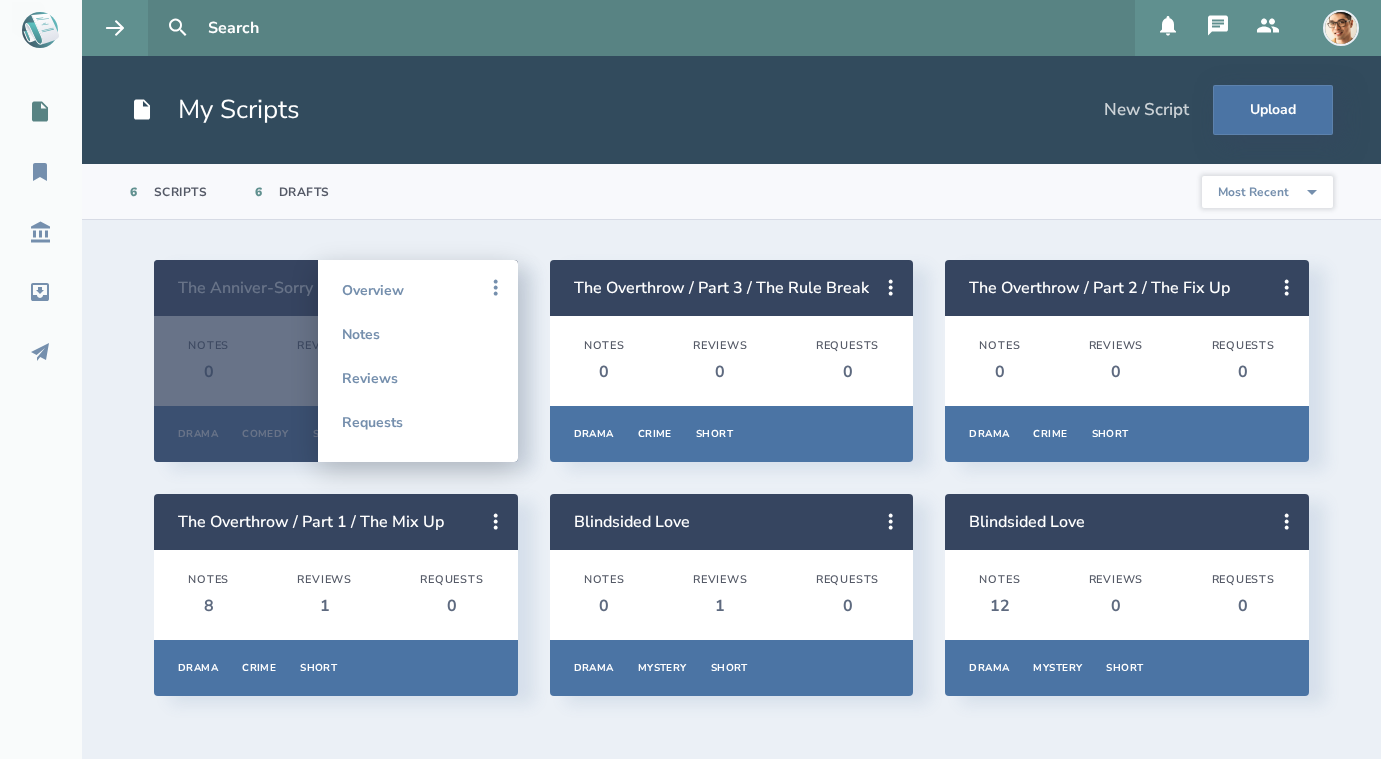
click at [279, 308] on div at bounding box center [336, 361] width 364 height 202
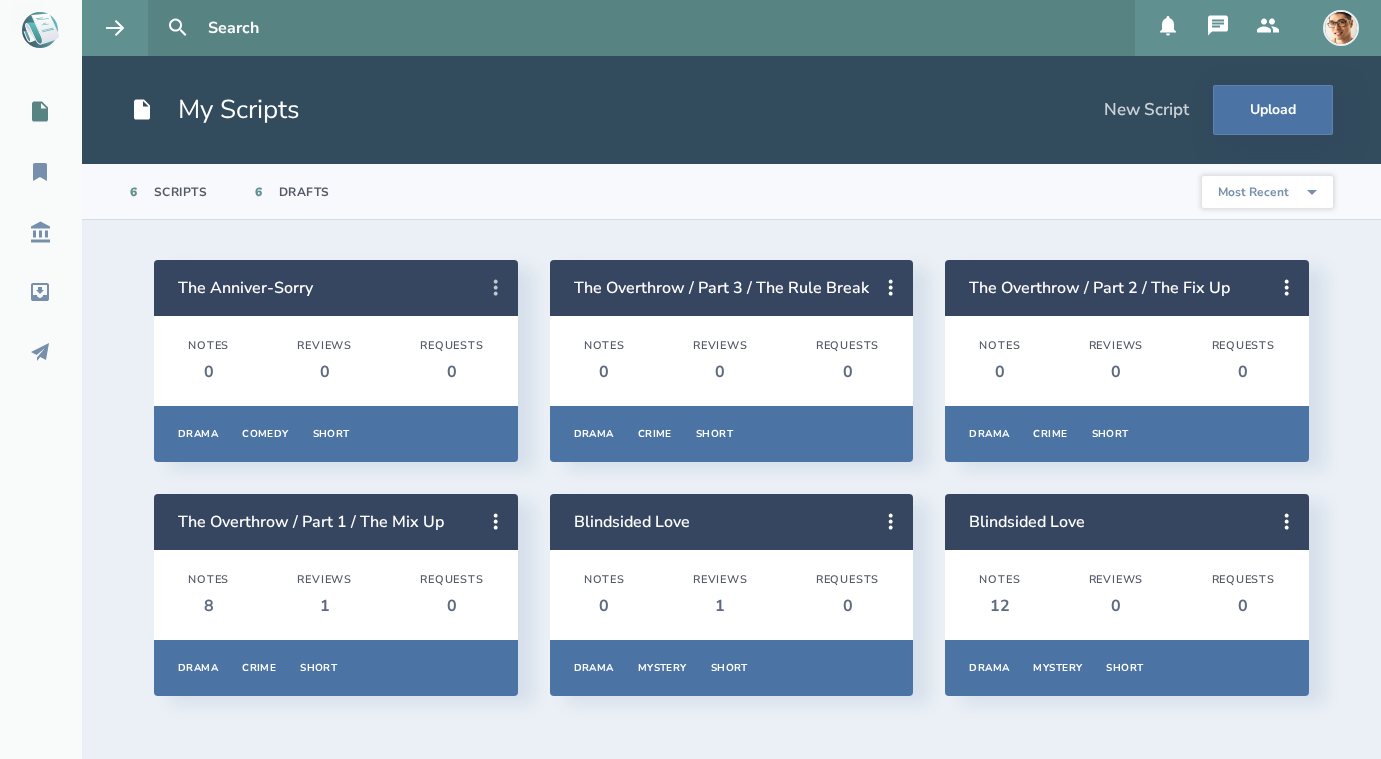
click at [489, 284] on icon at bounding box center [496, 288] width 24 height 24
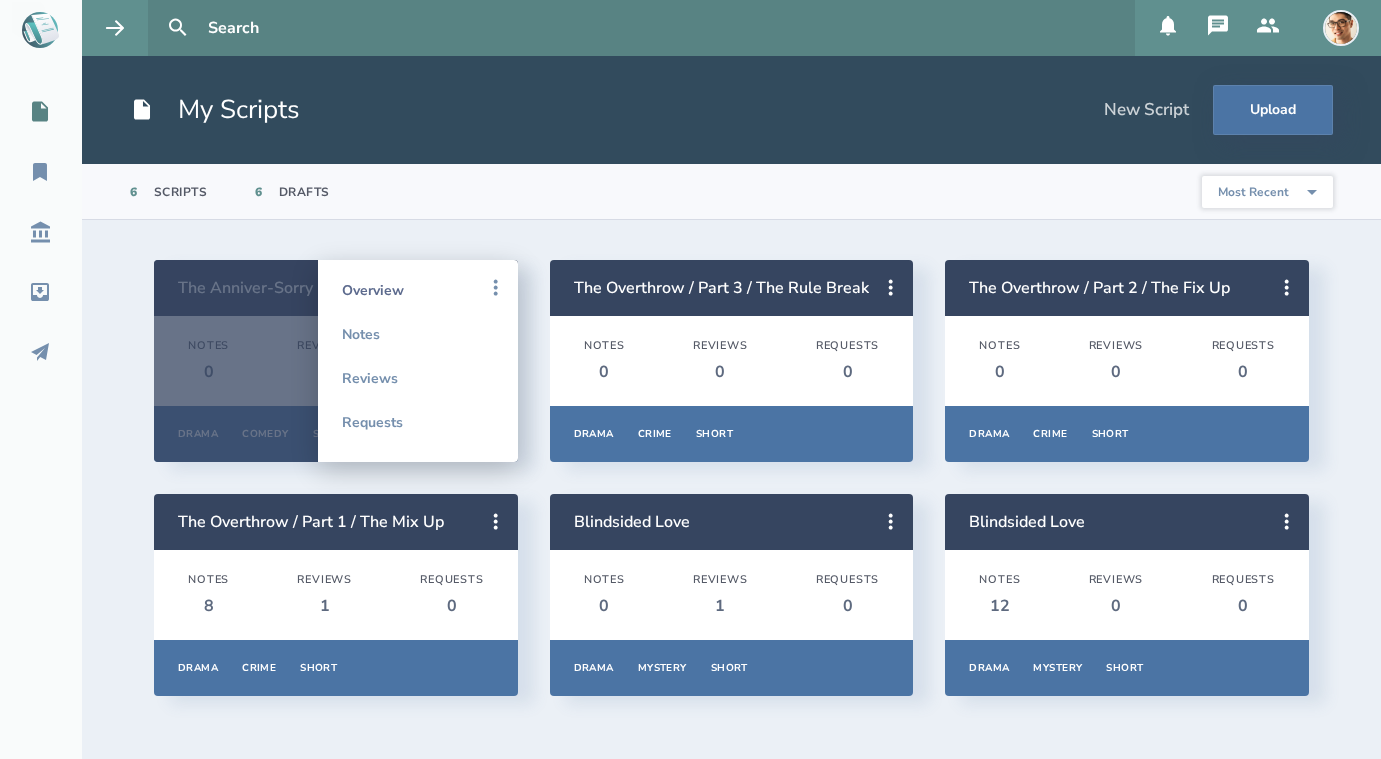
click at [435, 282] on link "Overview" at bounding box center [418, 290] width 152 height 44
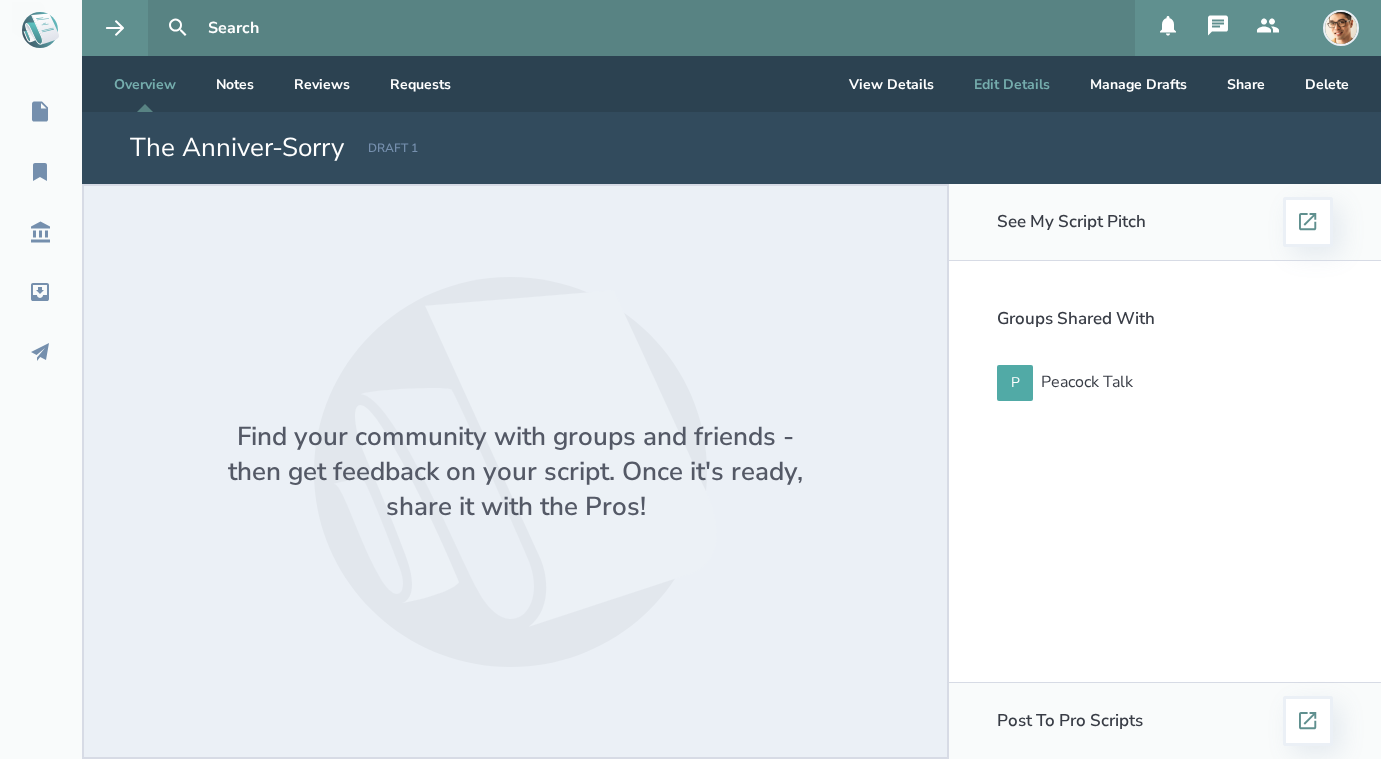
click at [1014, 86] on button "Edit Details" at bounding box center [1012, 84] width 108 height 56
select select "7"
select select "5"
select select "2"
select select "1"
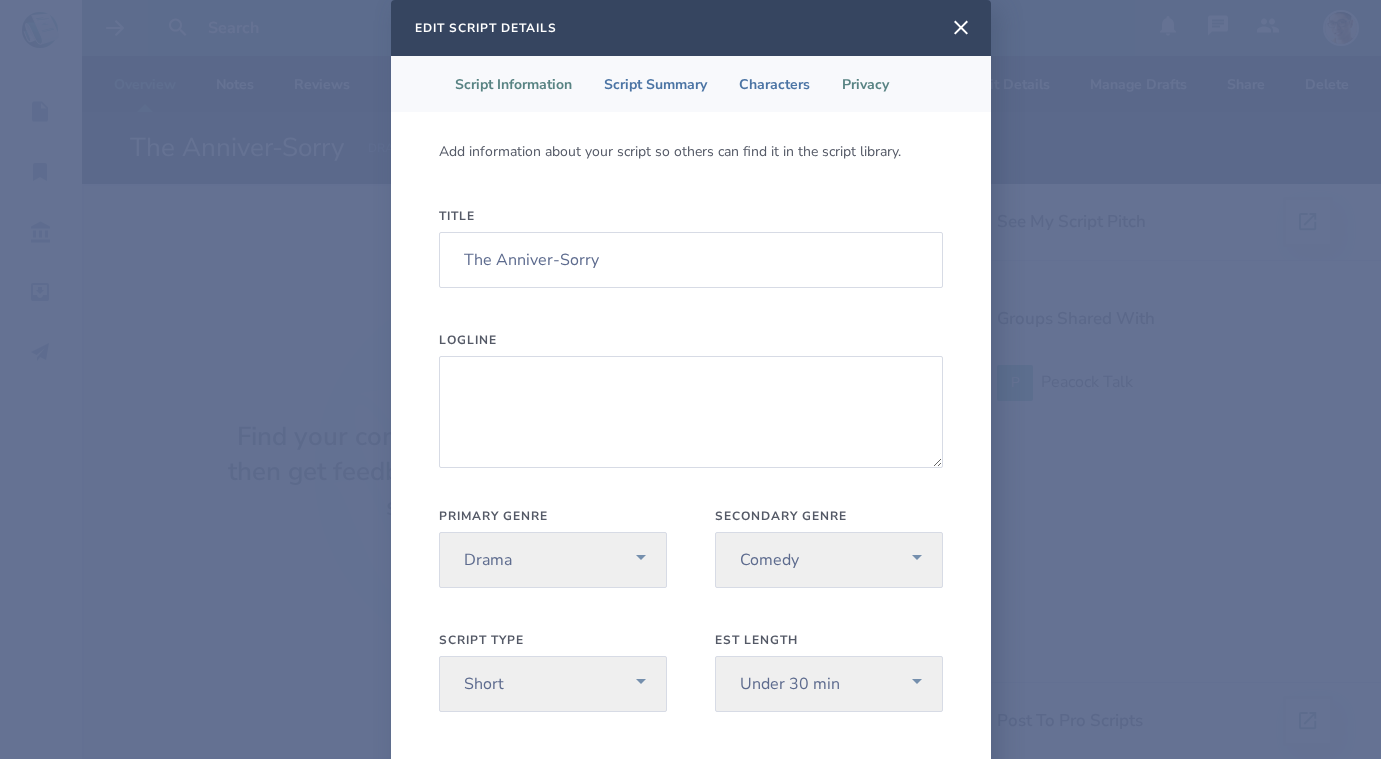
click at [879, 91] on li "Privacy" at bounding box center [865, 84] width 79 height 56
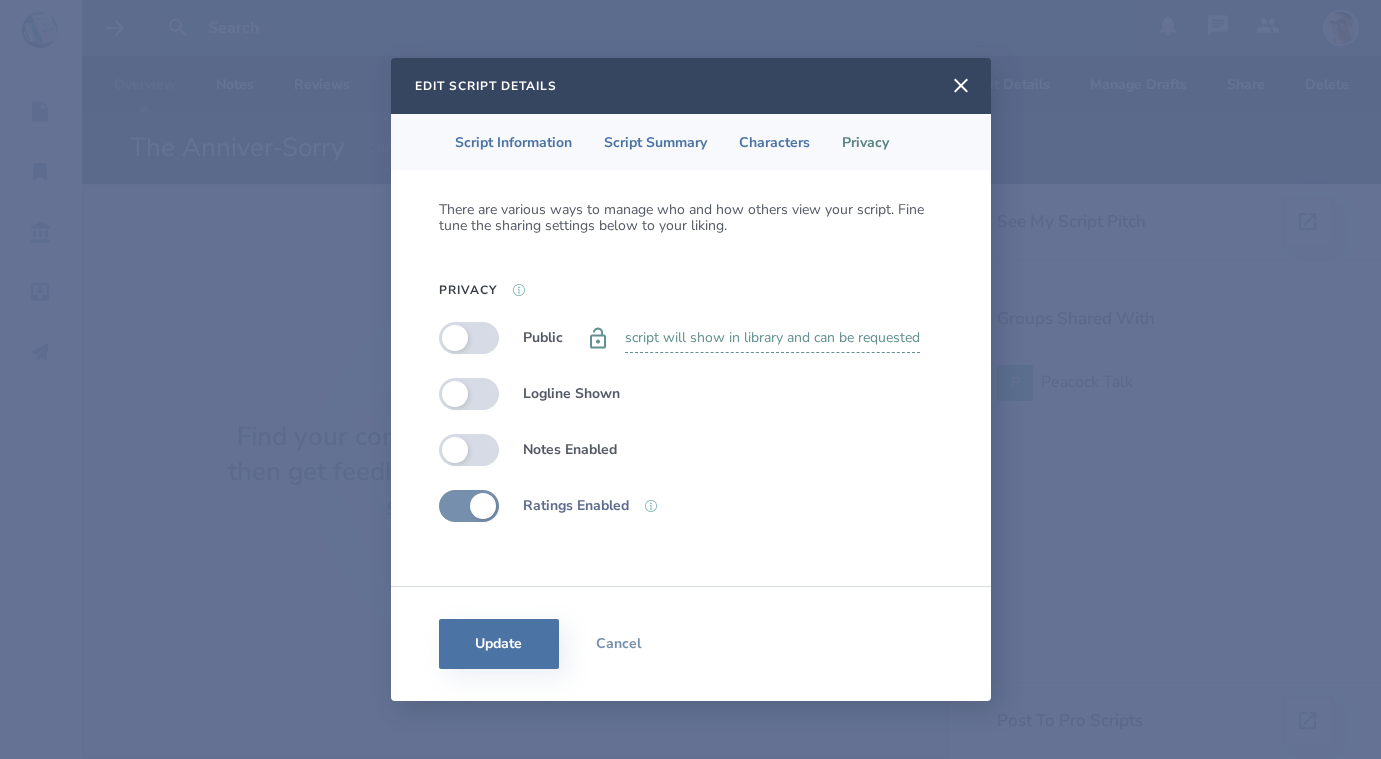
click at [518, 289] on icon at bounding box center [519, 290] width 12 height 12
click at [467, 335] on label at bounding box center [469, 338] width 60 height 32
checkbox input "true"
click at [515, 641] on button "Update" at bounding box center [499, 644] width 120 height 50
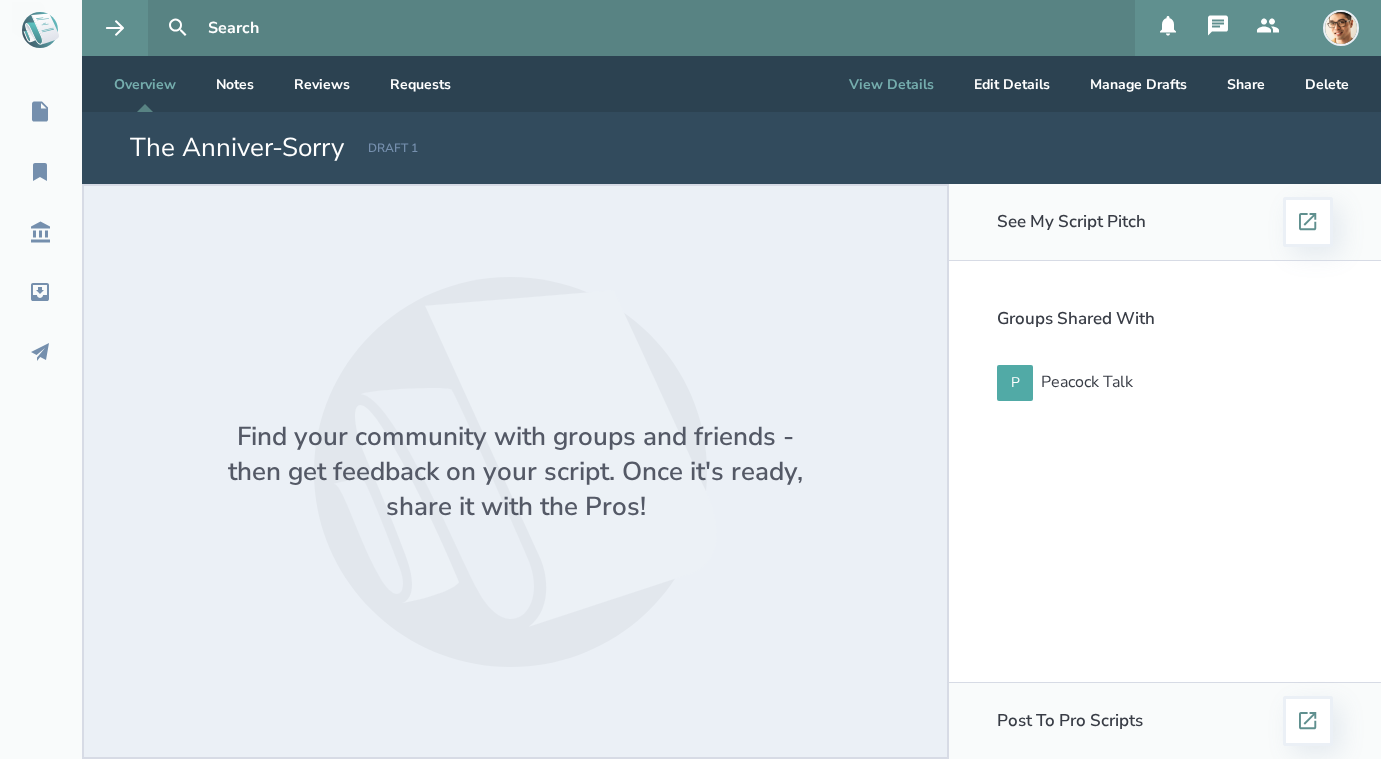
click at [887, 84] on button "View Details" at bounding box center [891, 84] width 117 height 56
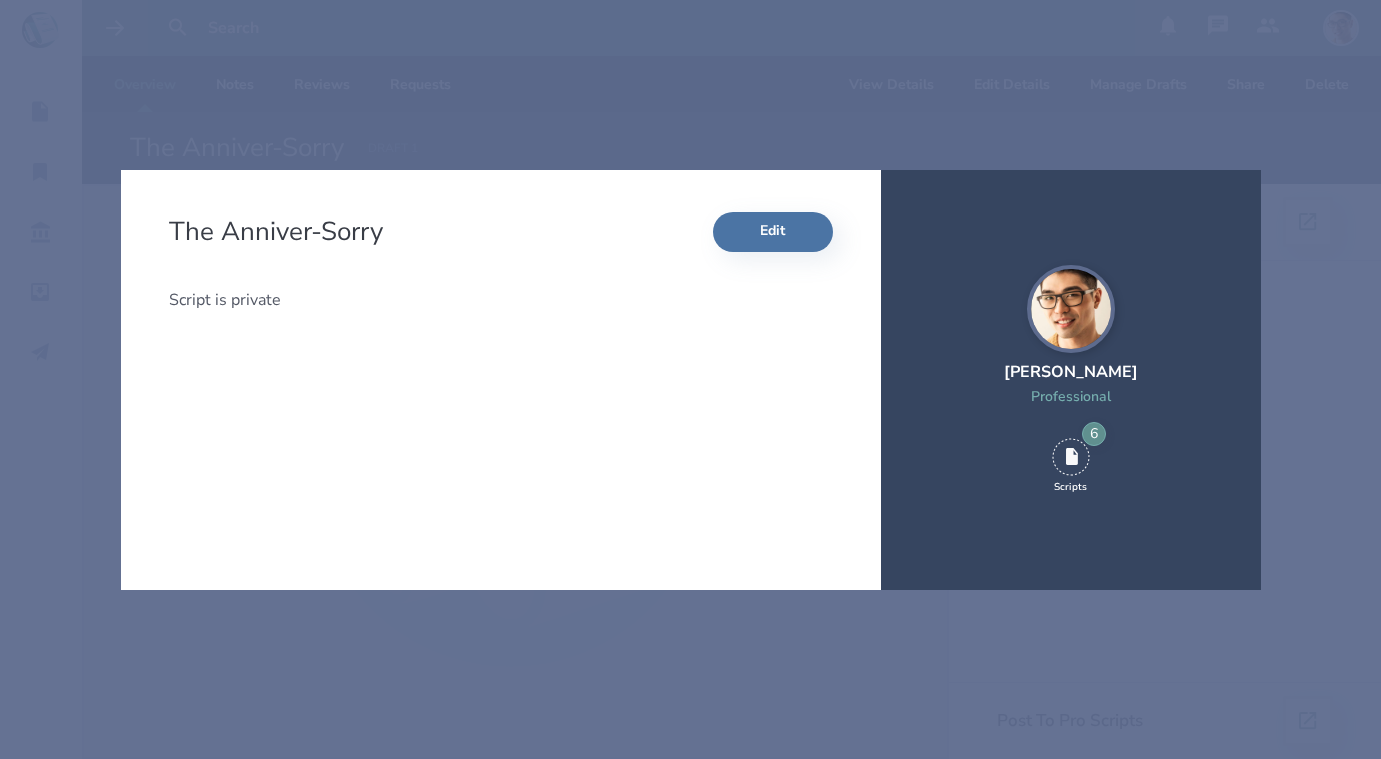
click at [732, 107] on div "The Anniver-Sorry Edit Script is private [PERSON_NAME] Professional 6 Scripts" at bounding box center [690, 379] width 1381 height 759
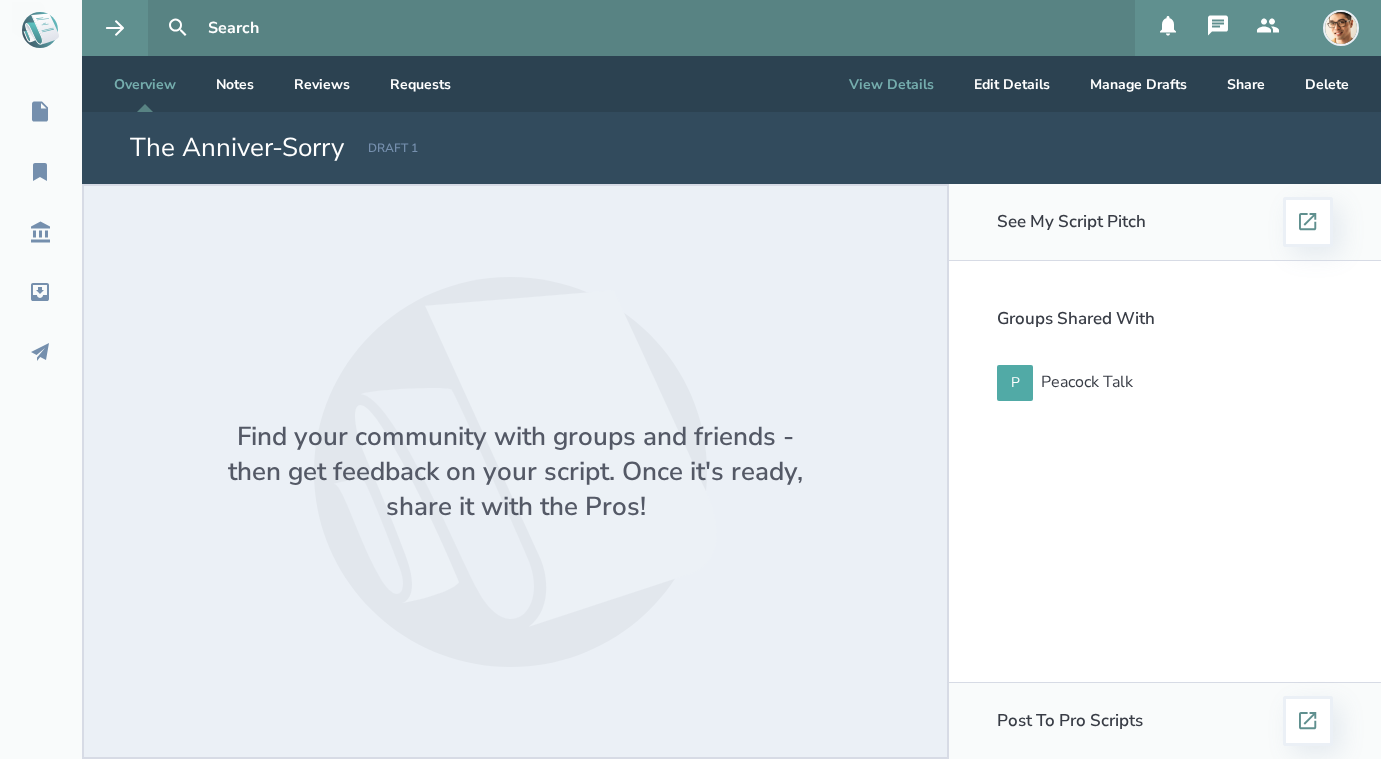
click at [907, 85] on button "View Details" at bounding box center [891, 84] width 117 height 56
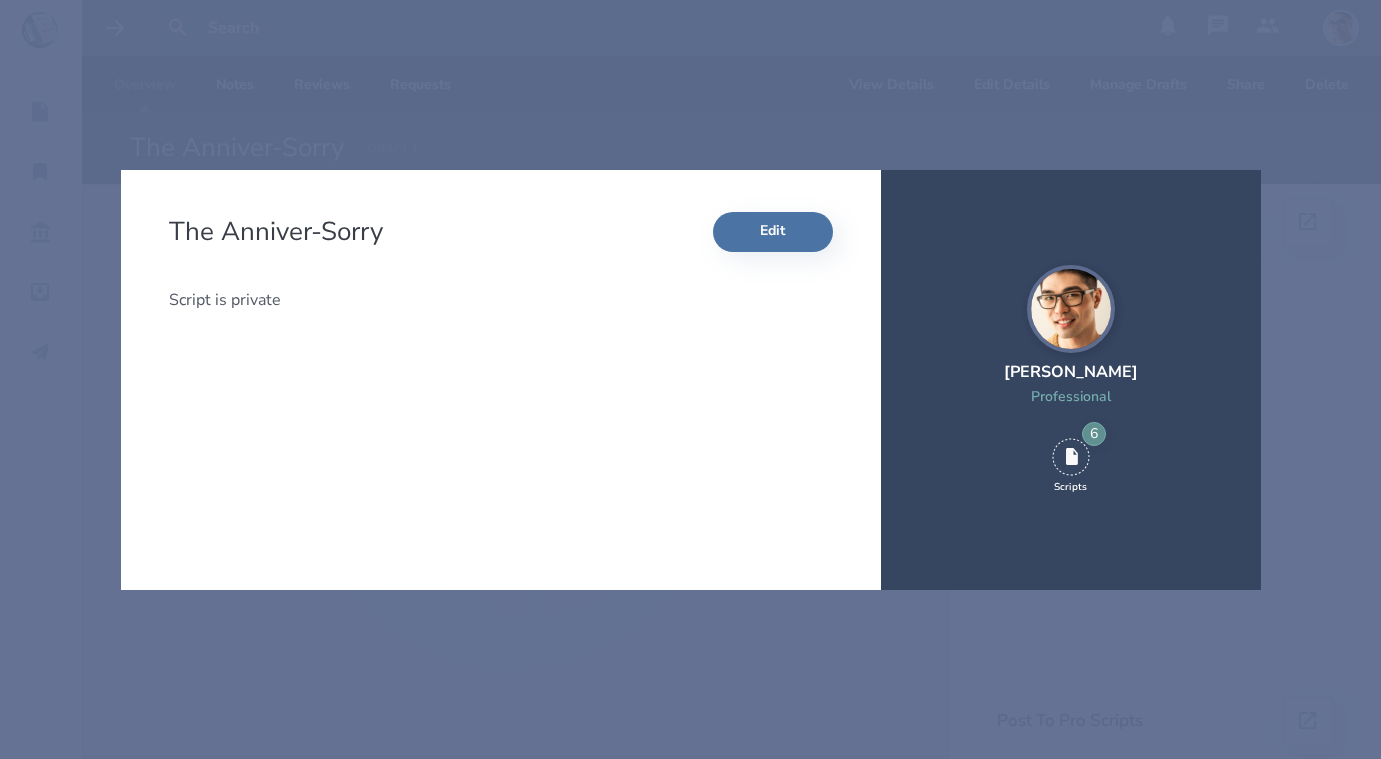
click at [797, 87] on div "The Anniver-Sorry Edit Script is private [PERSON_NAME] Professional 6 Scripts" at bounding box center [690, 379] width 1381 height 759
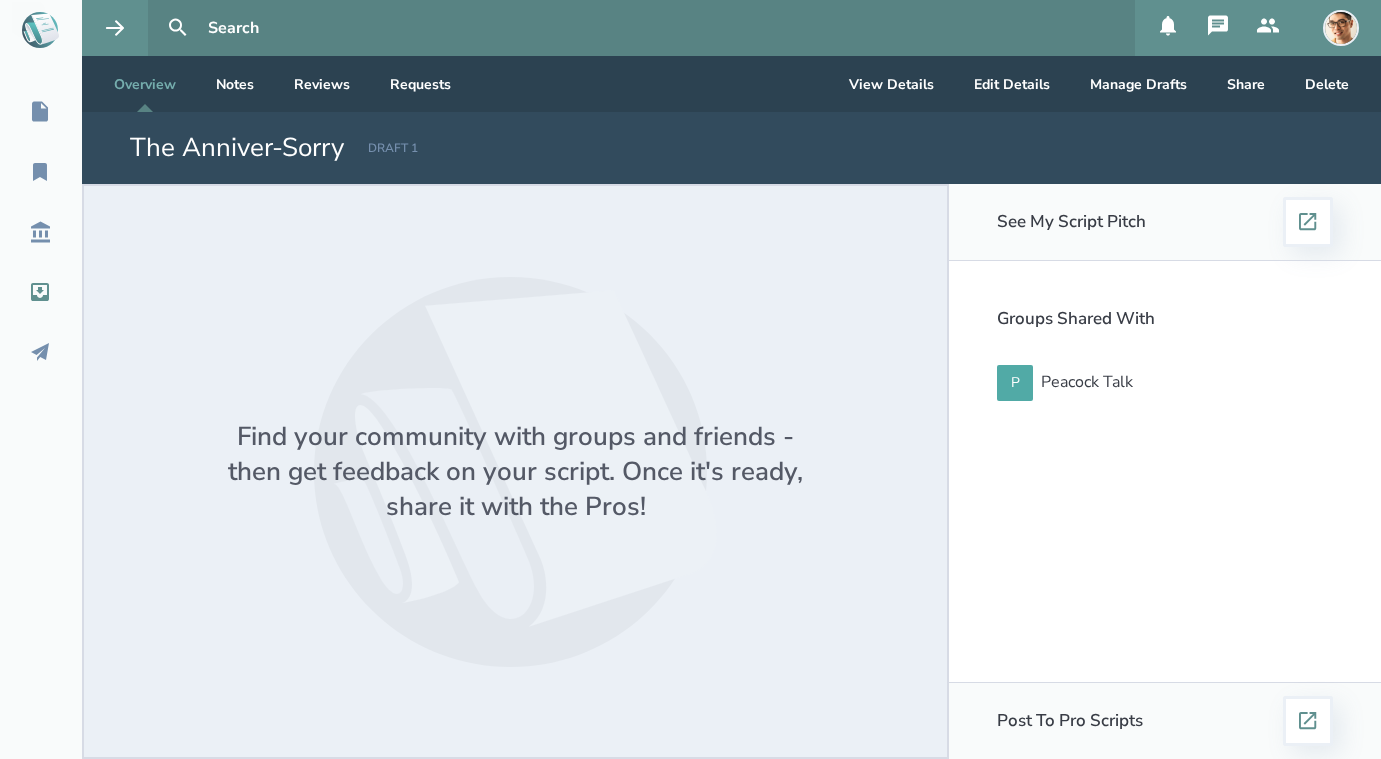
click at [42, 299] on icon at bounding box center [40, 292] width 18 height 18
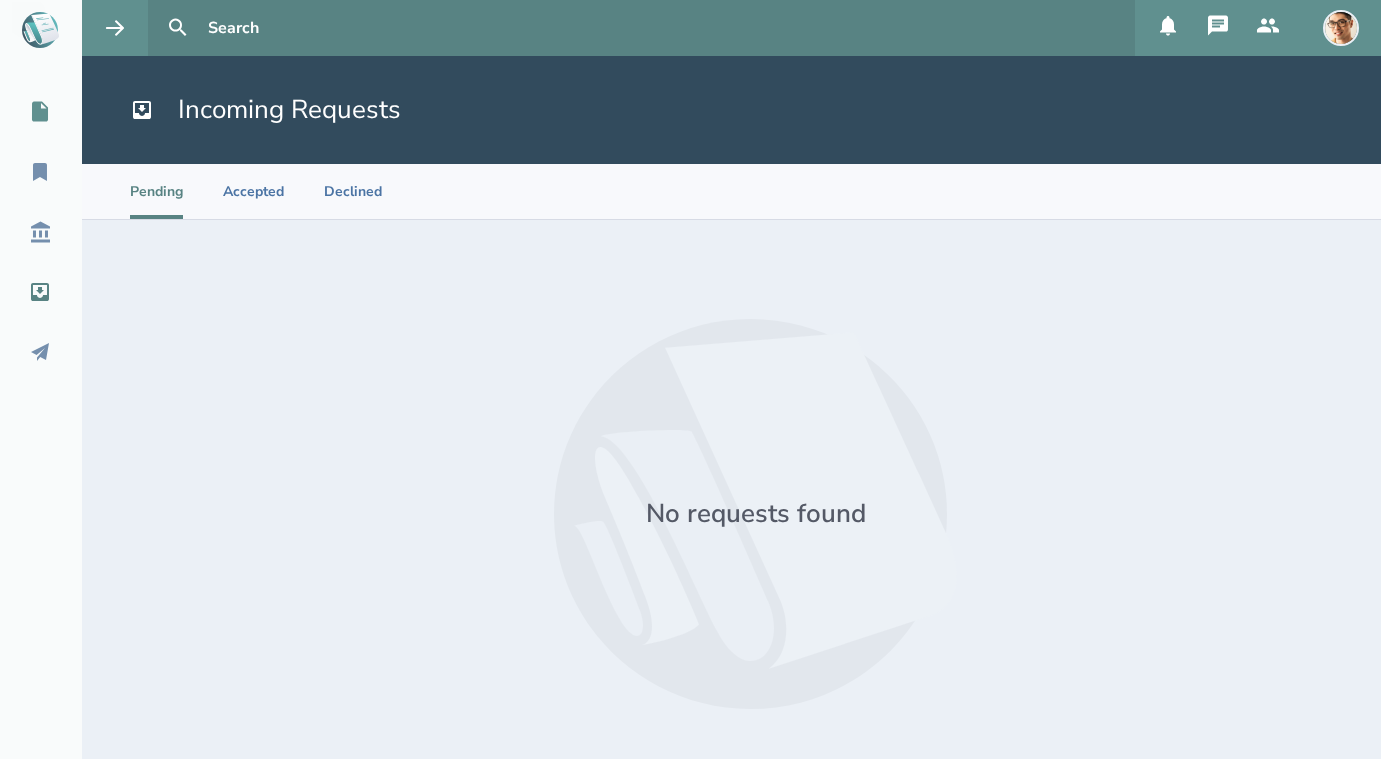
click at [39, 128] on link "My Scripts" at bounding box center [41, 112] width 82 height 44
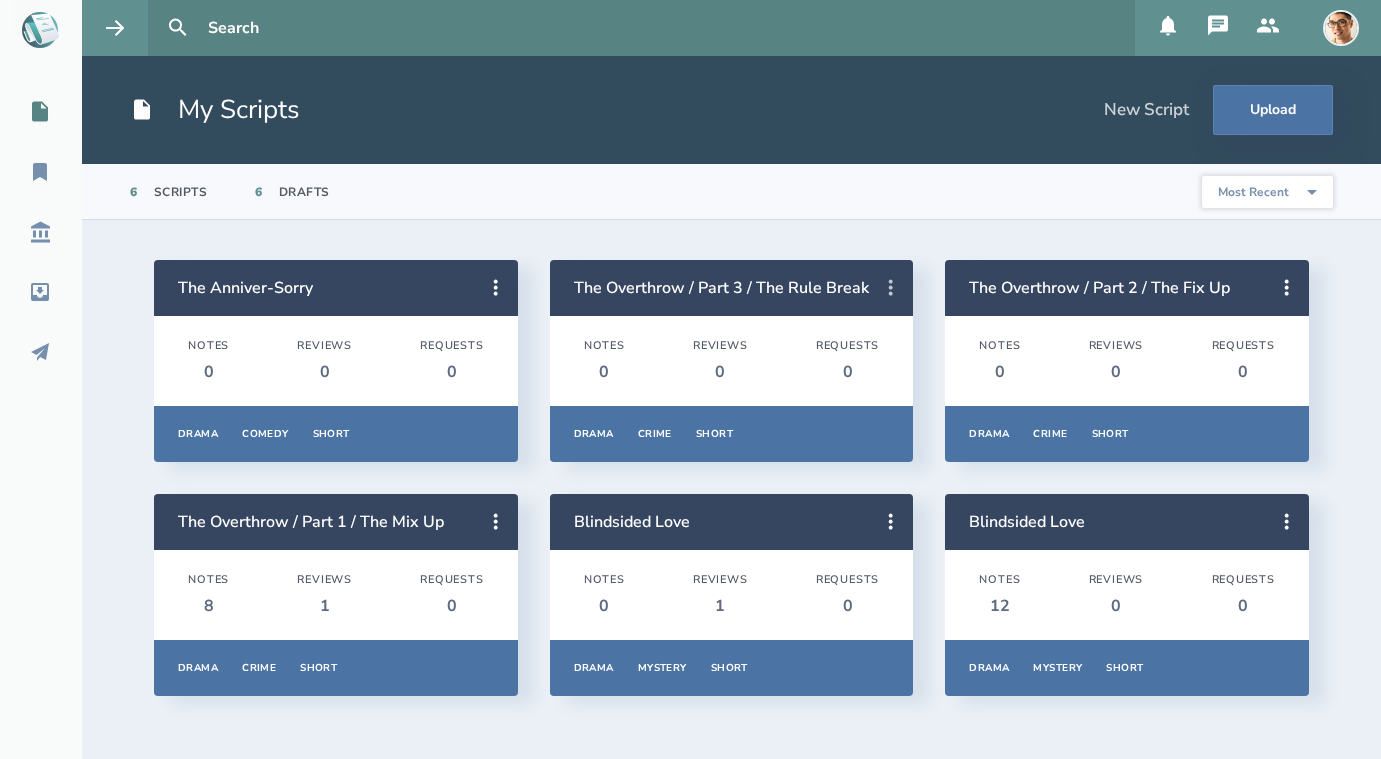
click at [895, 294] on icon at bounding box center [891, 288] width 24 height 24
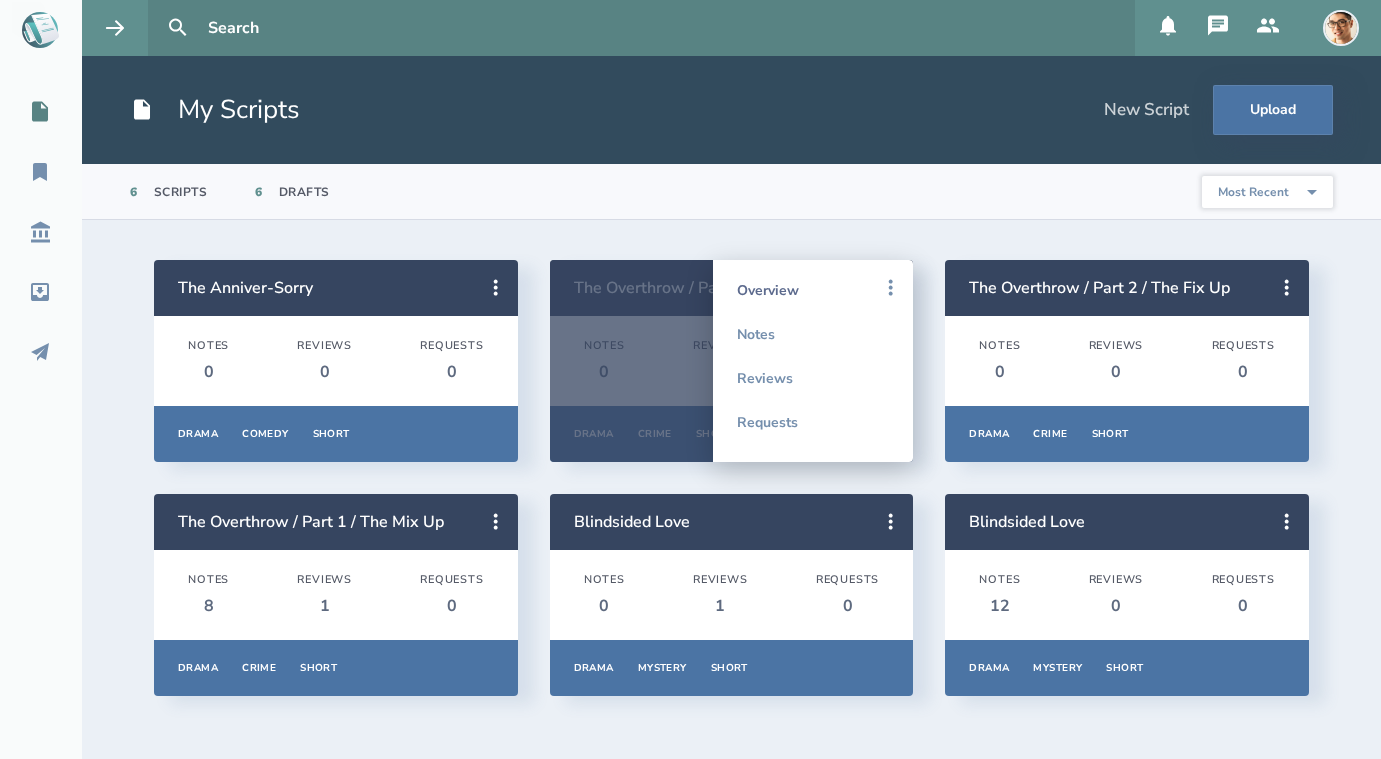
click at [807, 289] on link "Overview" at bounding box center [813, 290] width 152 height 44
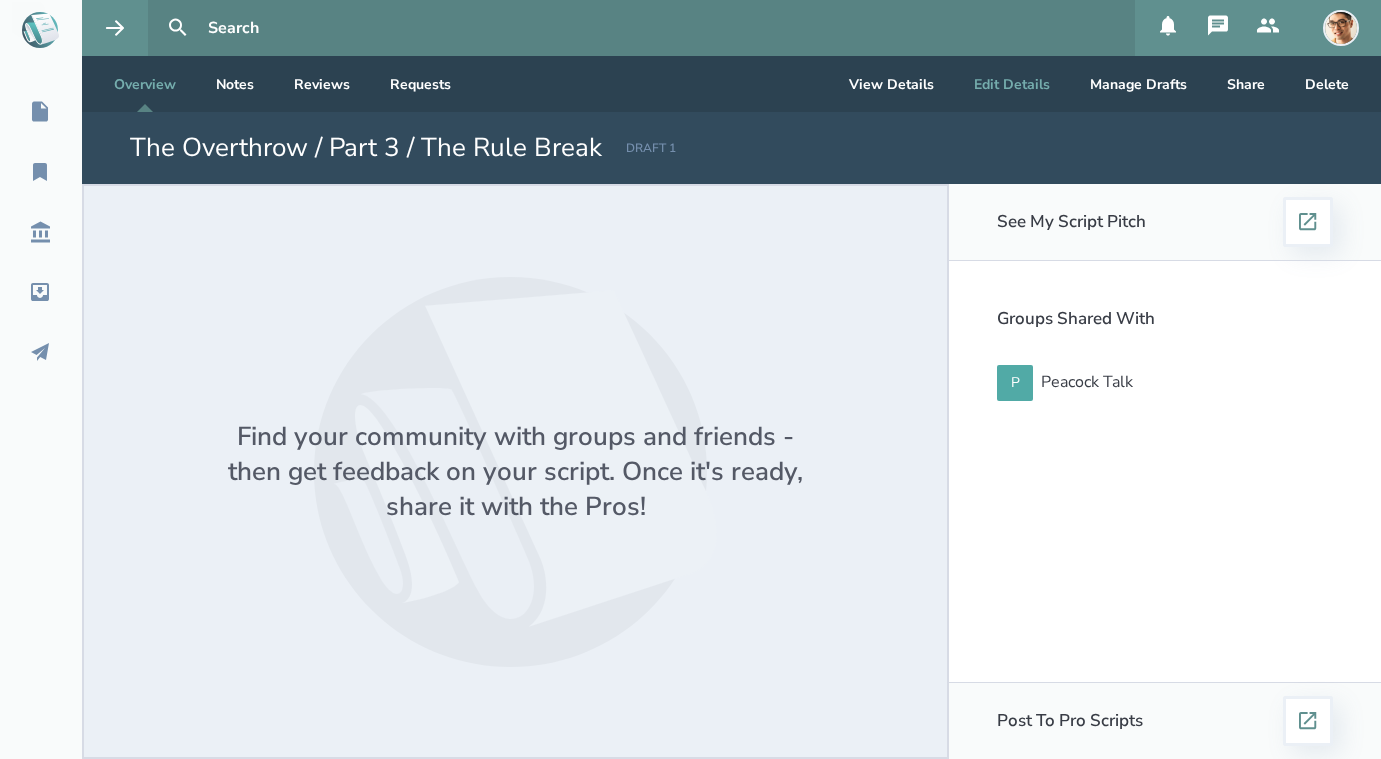
click at [1021, 83] on button "Edit Details" at bounding box center [1012, 84] width 108 height 56
select select "7"
select select "6"
select select "2"
select select "1"
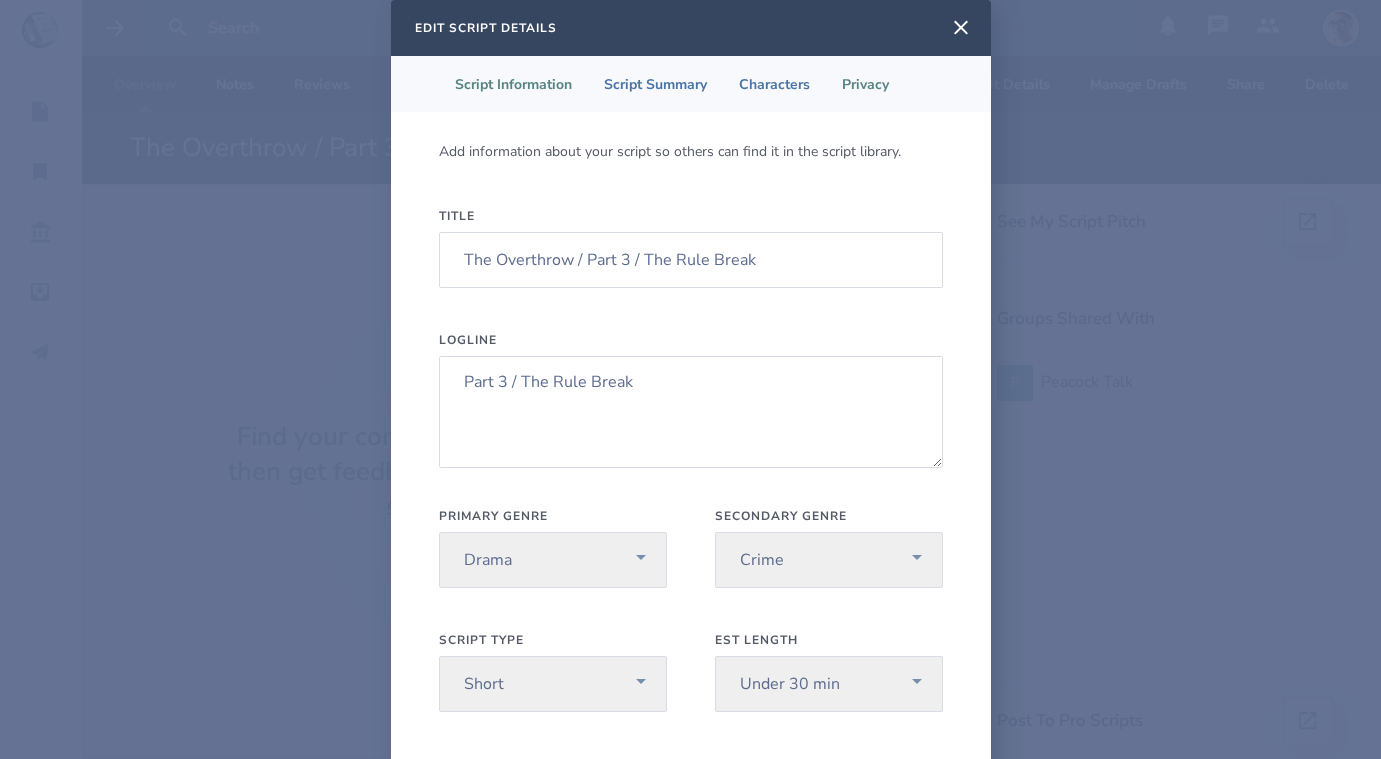
click at [876, 85] on li "Privacy" at bounding box center [865, 84] width 79 height 56
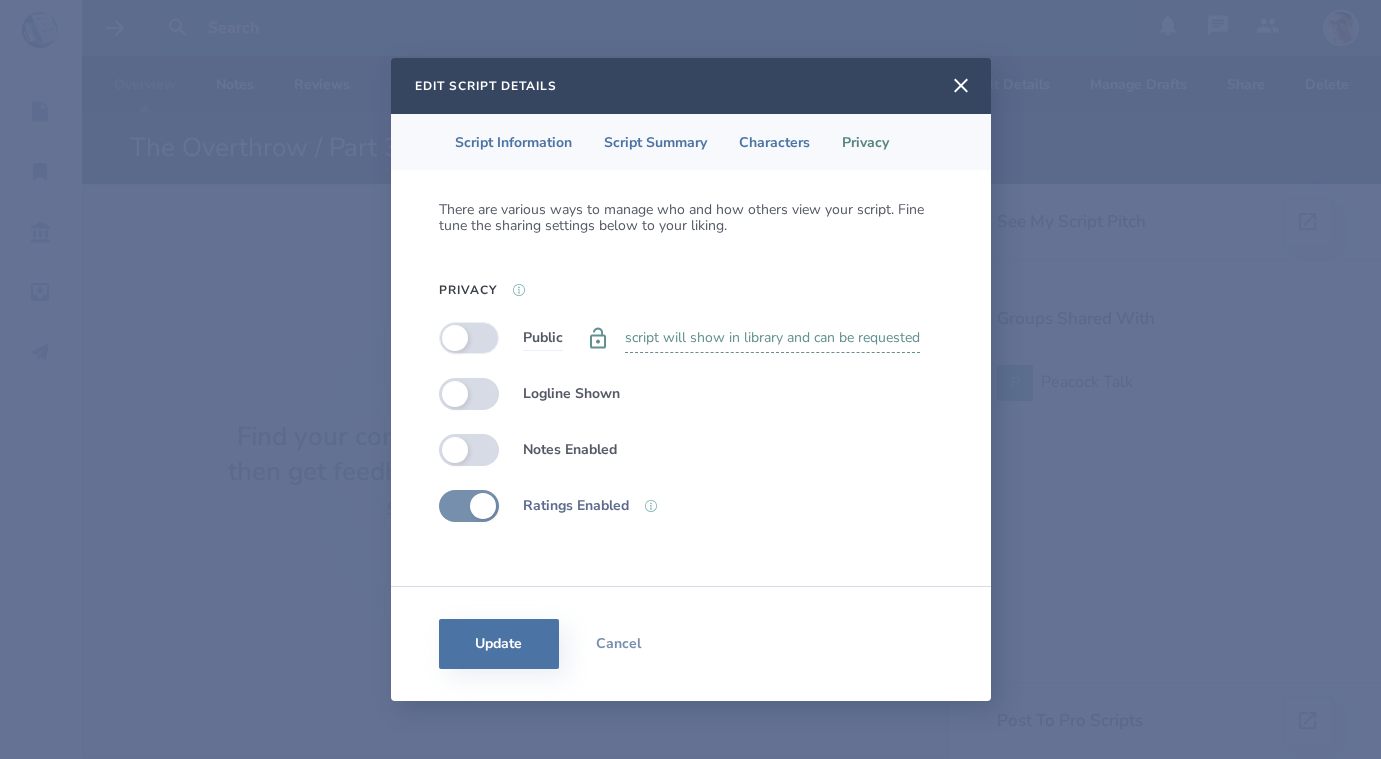
click at [481, 329] on label at bounding box center [469, 338] width 60 height 32
checkbox input "true"
click at [487, 658] on button "Update" at bounding box center [499, 644] width 120 height 50
